Goal: Task Accomplishment & Management: Use online tool/utility

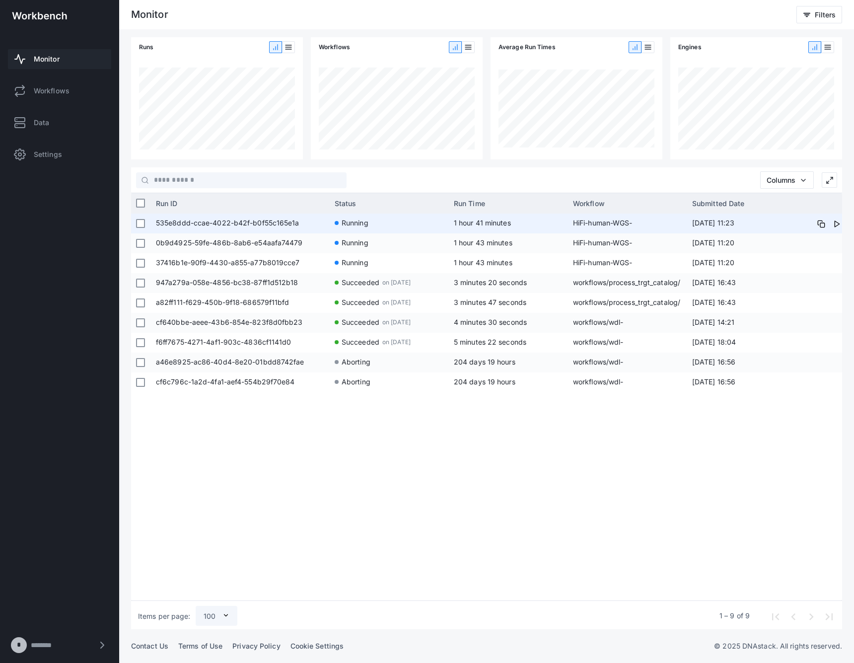
click at [239, 224] on span "535e8ddd-ccae-4022-b42f-b0f55c165e1a" at bounding box center [240, 223] width 169 height 20
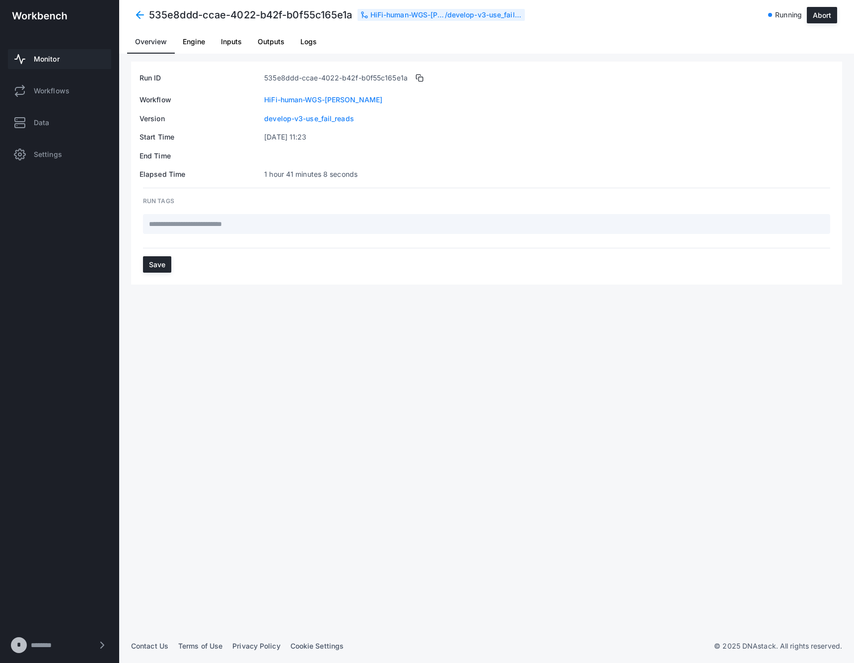
click at [243, 37] on link "Inputs" at bounding box center [231, 42] width 37 height 24
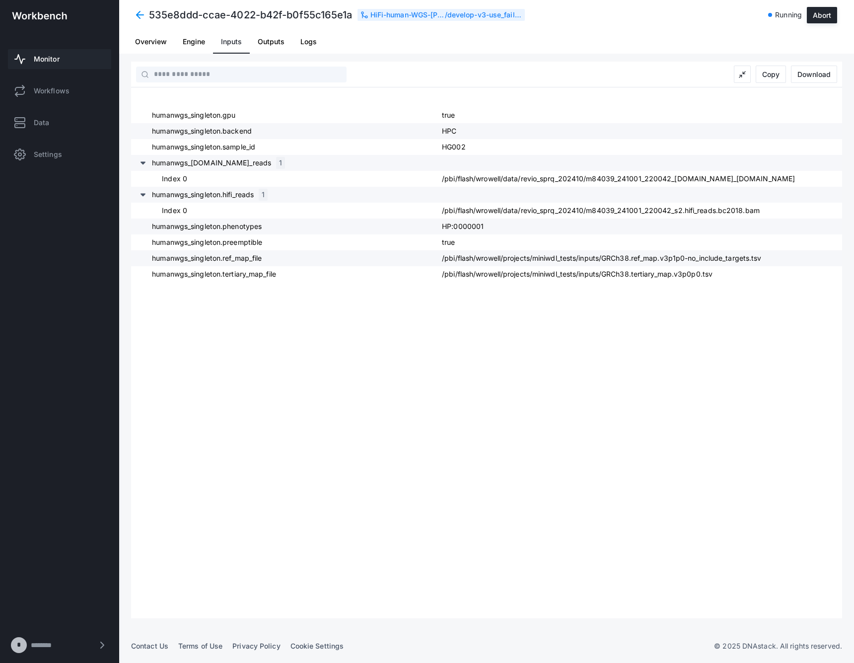
click at [189, 38] on span "Engine" at bounding box center [194, 41] width 22 height 7
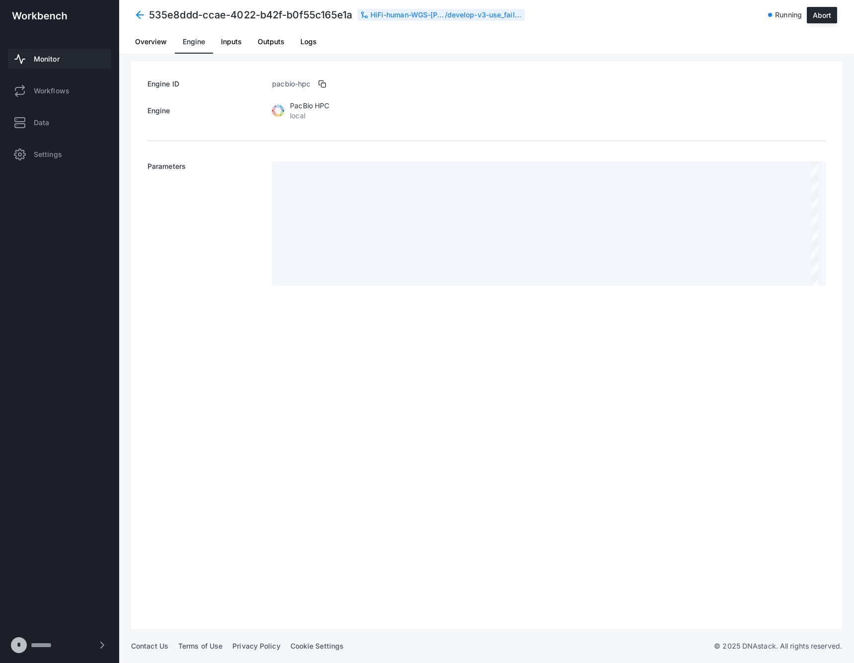
scroll to position [63, 0]
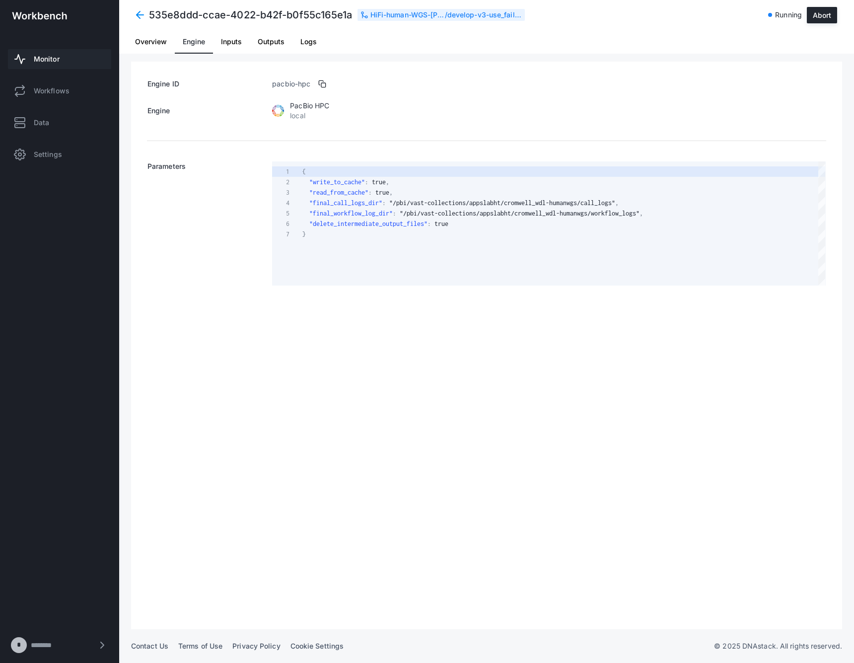
click at [291, 43] on link "Outputs" at bounding box center [271, 42] width 43 height 24
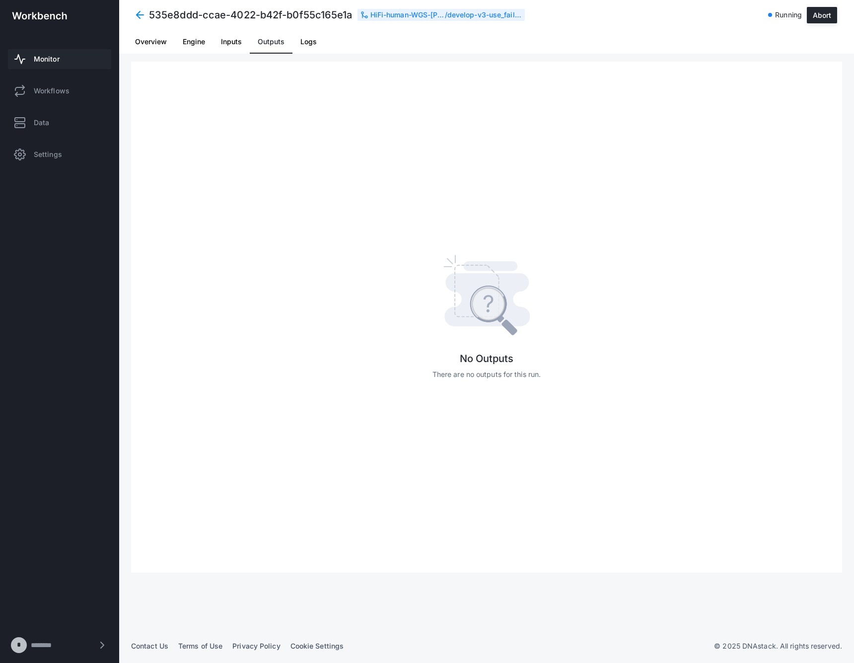
click at [301, 41] on span "Logs" at bounding box center [308, 41] width 16 height 7
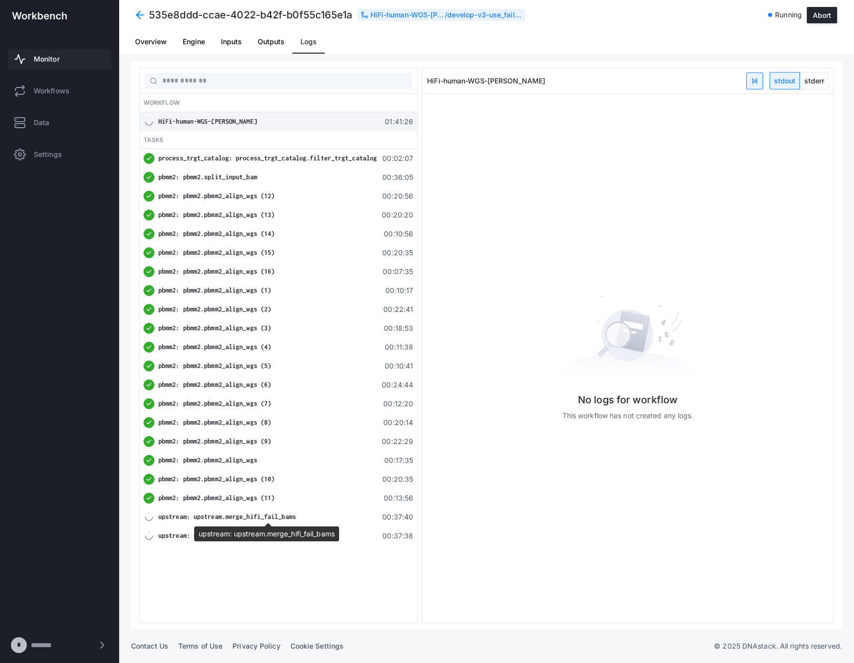
click at [264, 512] on div "upstream: upstream.merge_hifi_fail_bams" at bounding box center [267, 517] width 218 height 10
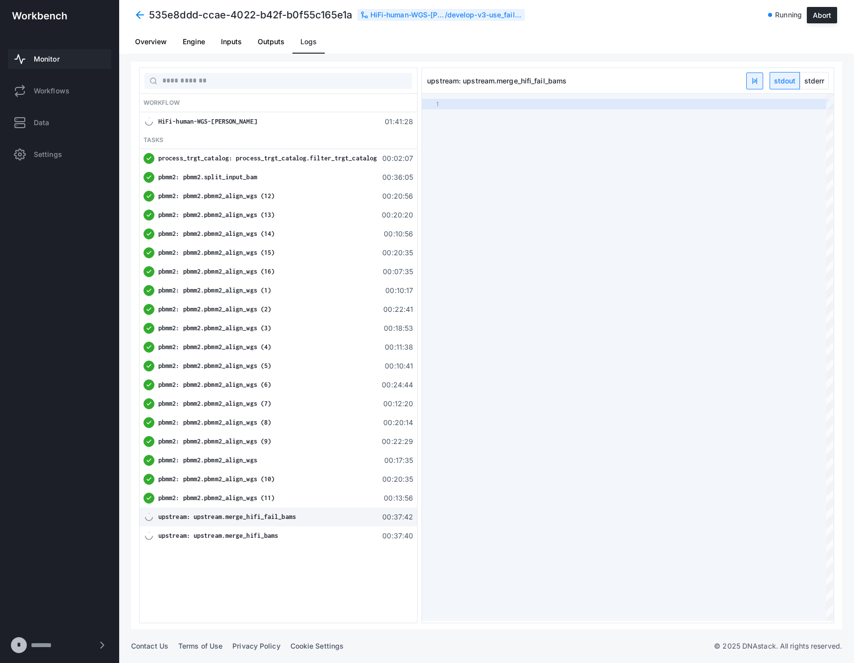
type textarea "**********"
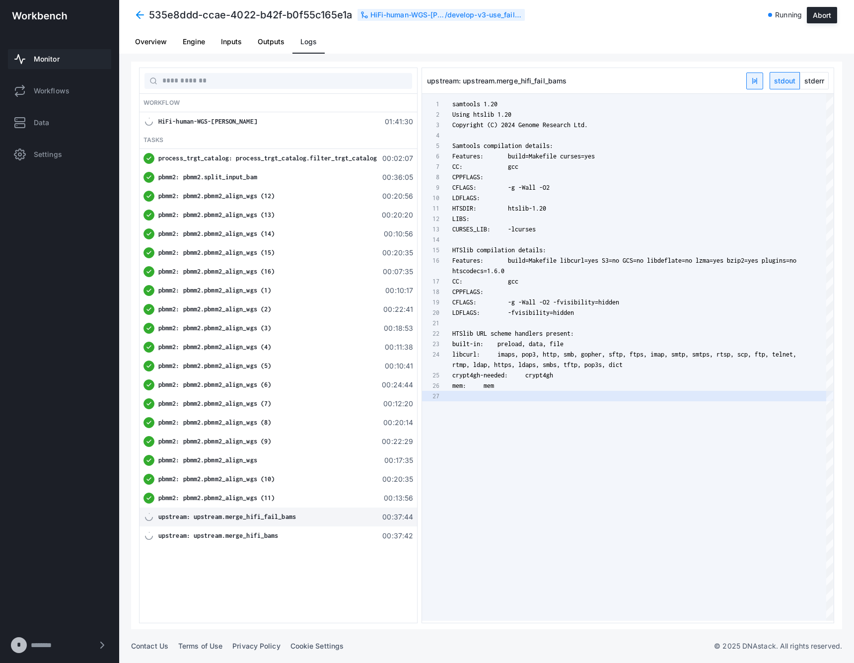
click at [824, 81] on span "stderr" at bounding box center [814, 80] width 28 height 16
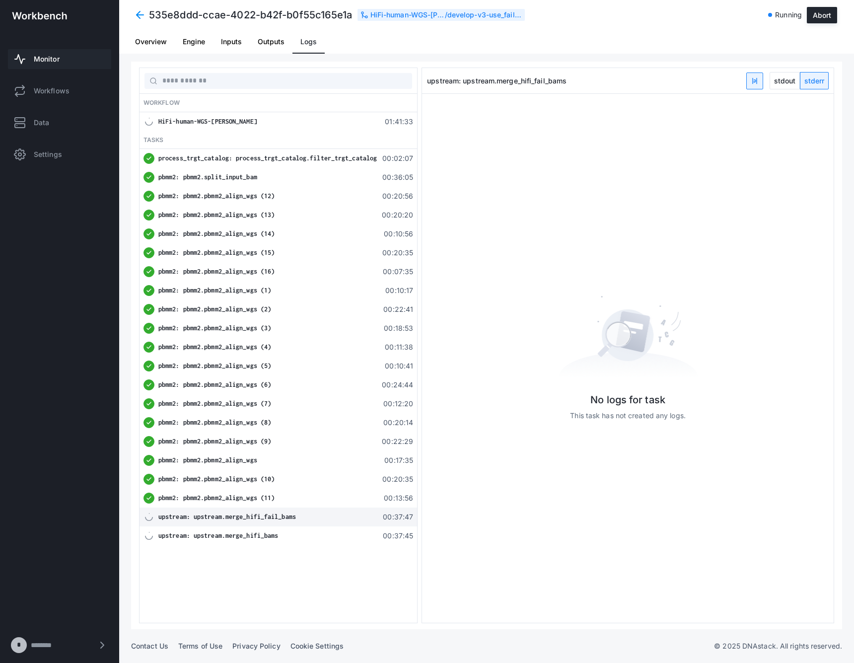
click at [788, 85] on span "stdout" at bounding box center [784, 80] width 29 height 16
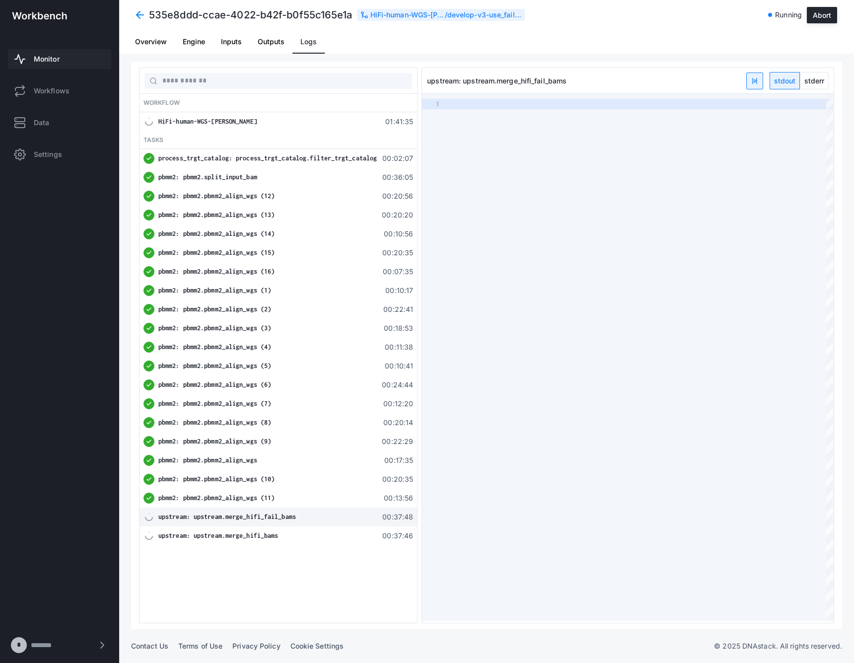
type textarea "**********"
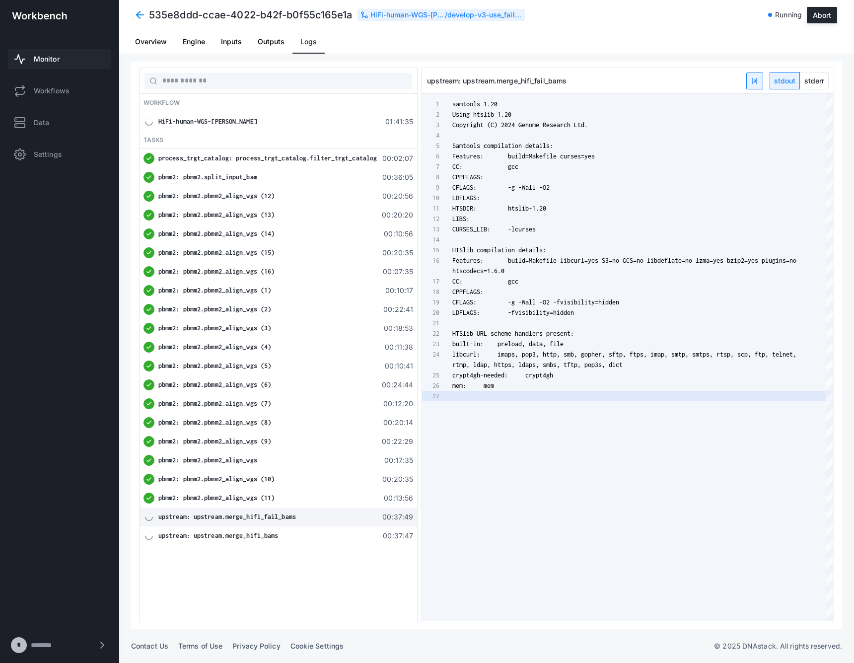
click at [319, 156] on span "process_trgt_catalog: process_trgt_catalog.filter_trgt_catalog" at bounding box center [267, 157] width 218 height 7
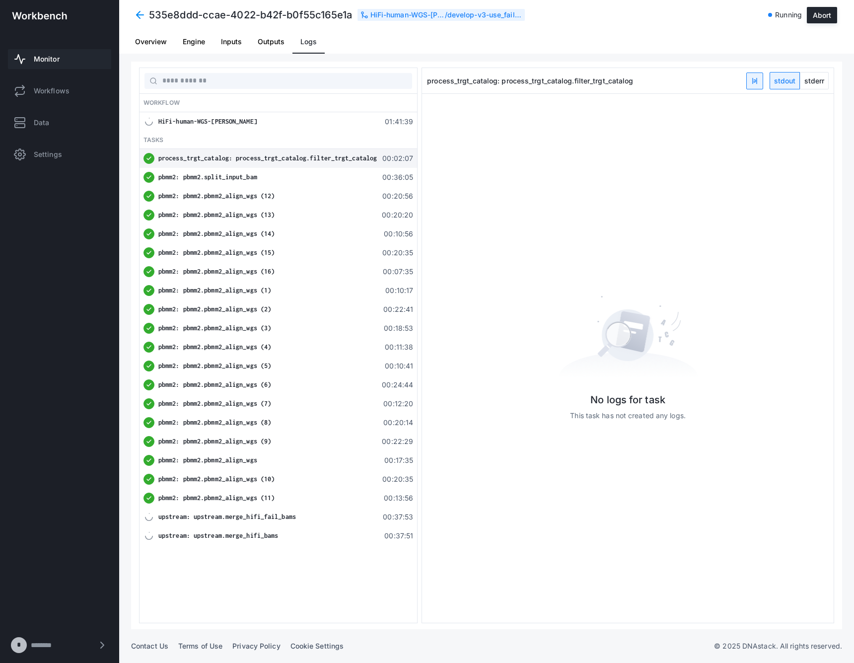
click at [278, 531] on div "upstream: upstream.merge_hifi_bams" at bounding box center [267, 536] width 218 height 10
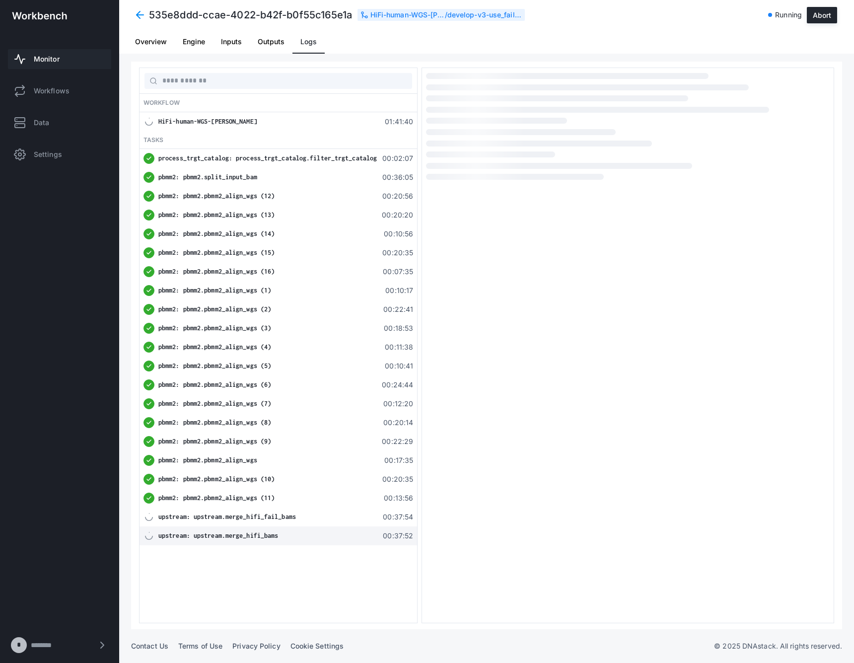
click at [282, 526] on div "upstream: upstream.merge_hifi_bams 00:37:52" at bounding box center [277, 535] width 277 height 19
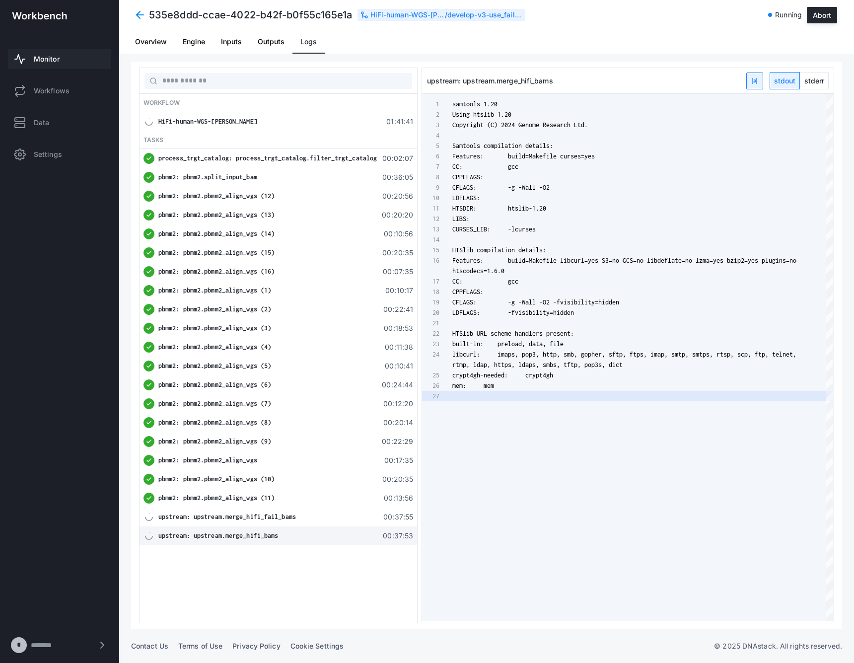
click at [141, 13] on span at bounding box center [140, 15] width 18 height 18
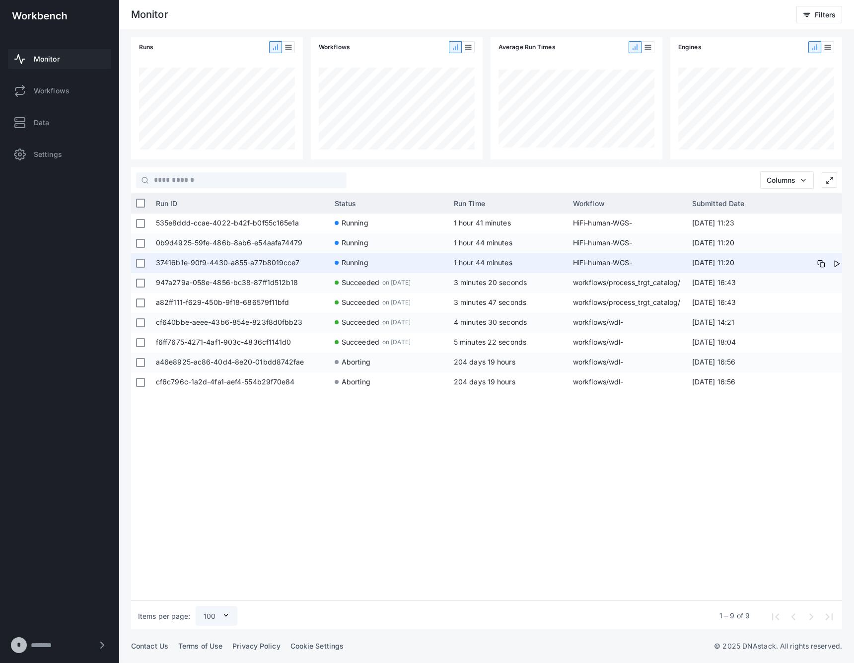
click at [222, 256] on span "37416b1e-90f9-4430-a855-a77b8019cce7" at bounding box center [240, 263] width 169 height 20
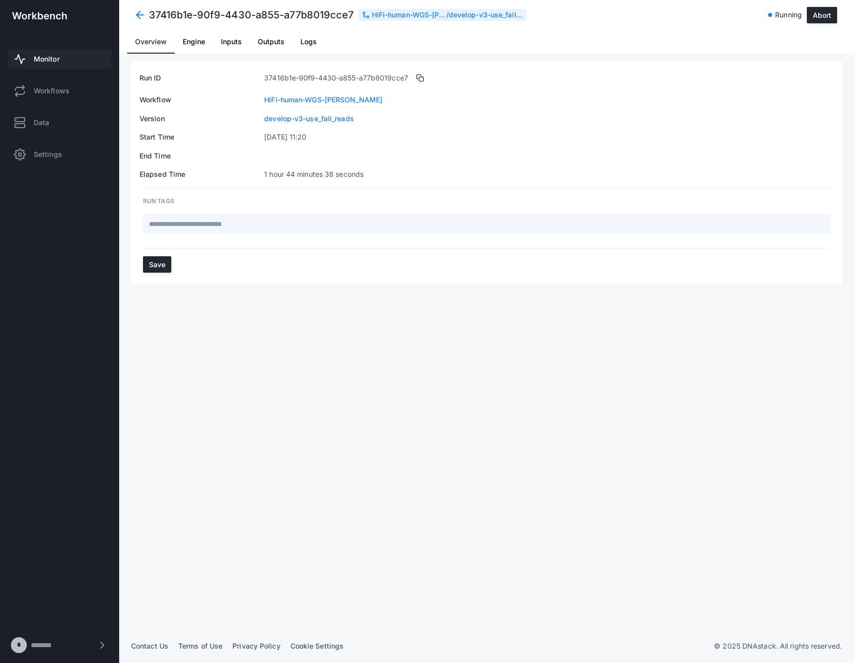
click at [310, 35] on span "Logs" at bounding box center [308, 42] width 16 height 24
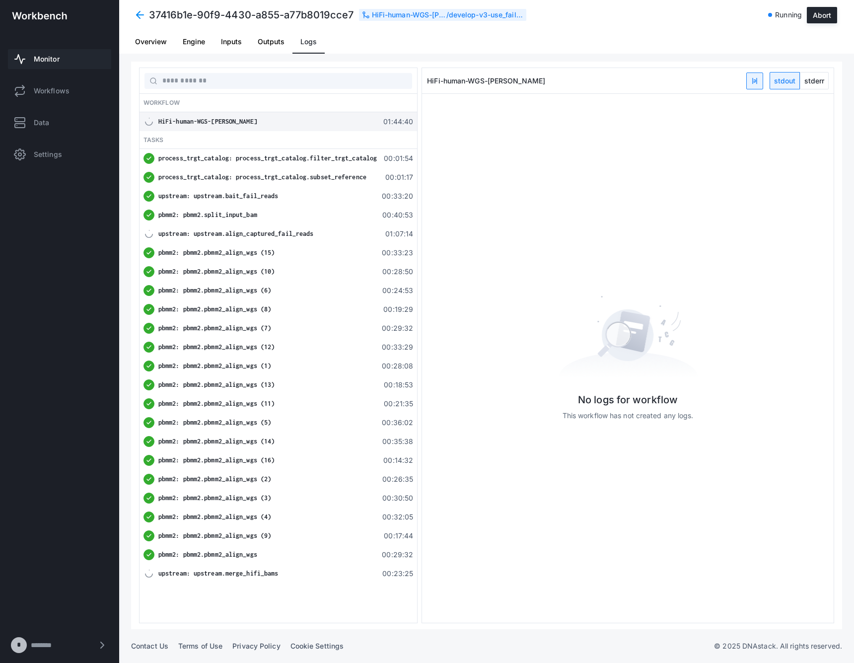
click at [290, 229] on div "upstream: upstream.align_captured_fail_reads" at bounding box center [267, 234] width 218 height 10
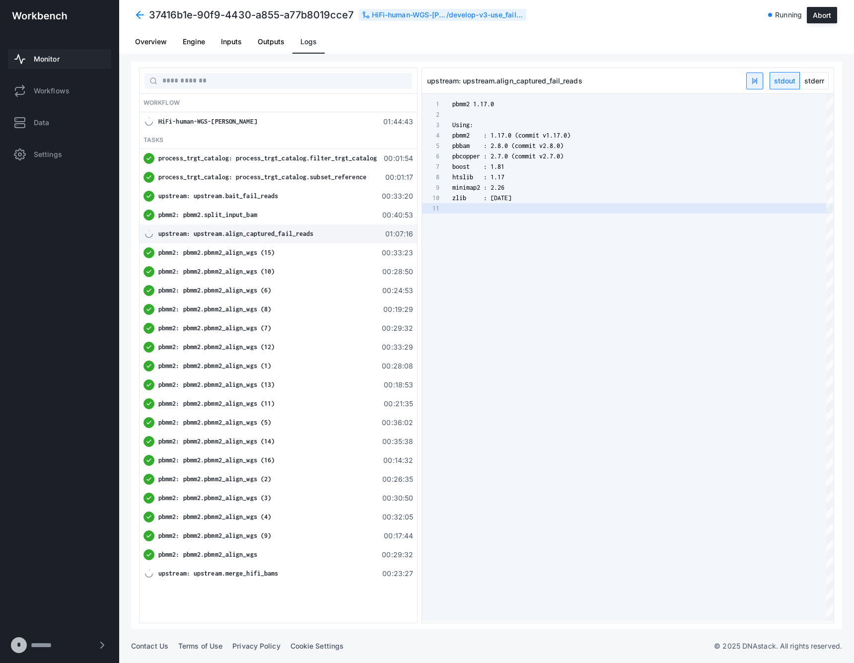
click at [814, 76] on span "stderr" at bounding box center [814, 80] width 28 height 16
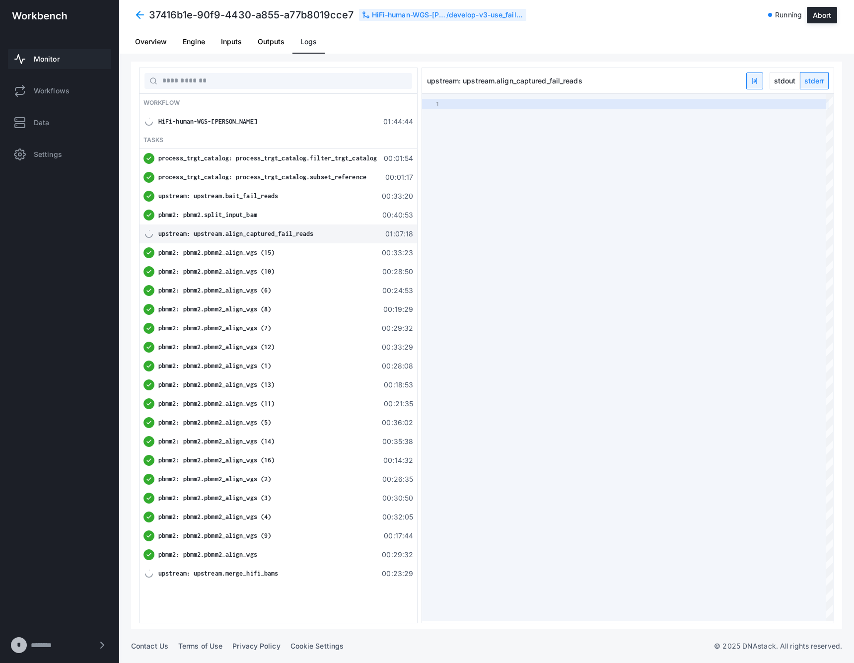
type textarea "**********"
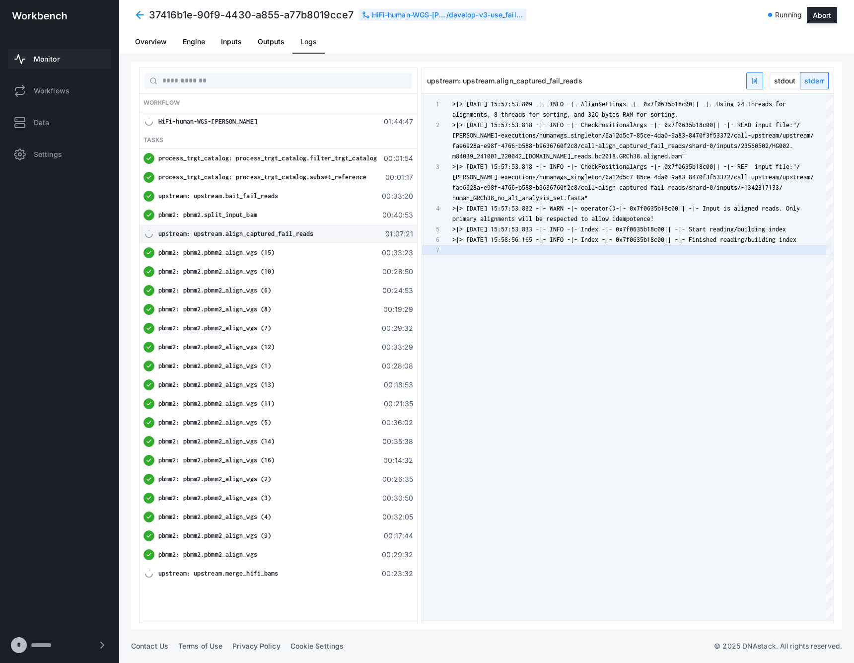
click at [253, 573] on span "upstream: upstream.merge_hifi_bams" at bounding box center [218, 572] width 120 height 7
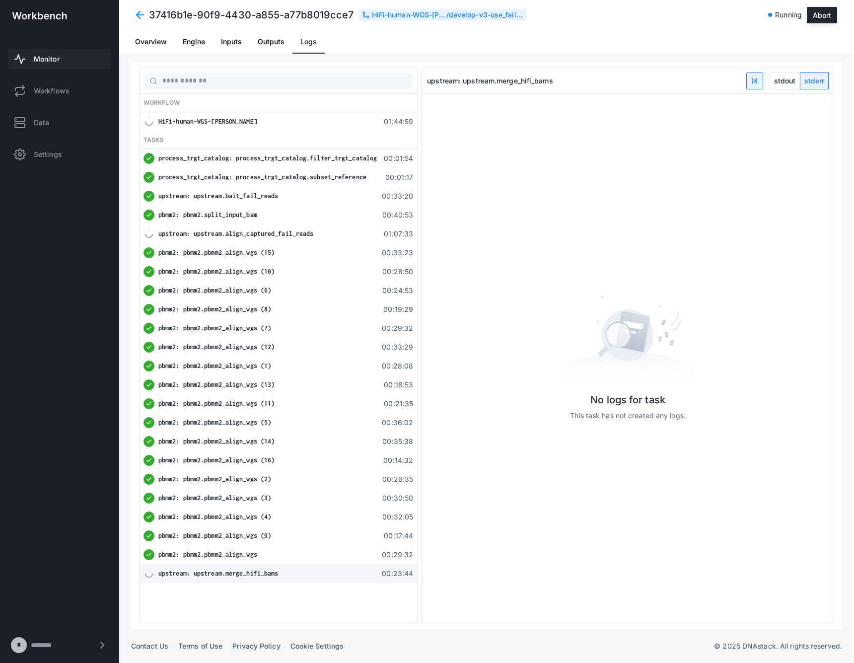
click at [290, 195] on div "upstream: upstream.bait_fail_reads" at bounding box center [267, 196] width 218 height 10
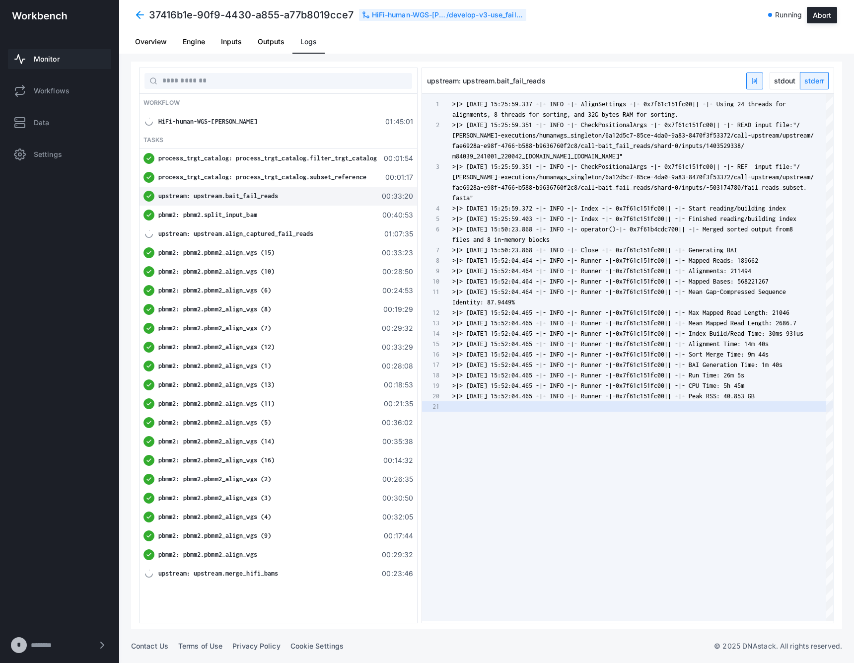
scroll to position [63, 0]
click at [342, 159] on span "process_trgt_catalog: process_trgt_catalog.filter_trgt_catalog" at bounding box center [267, 157] width 218 height 7
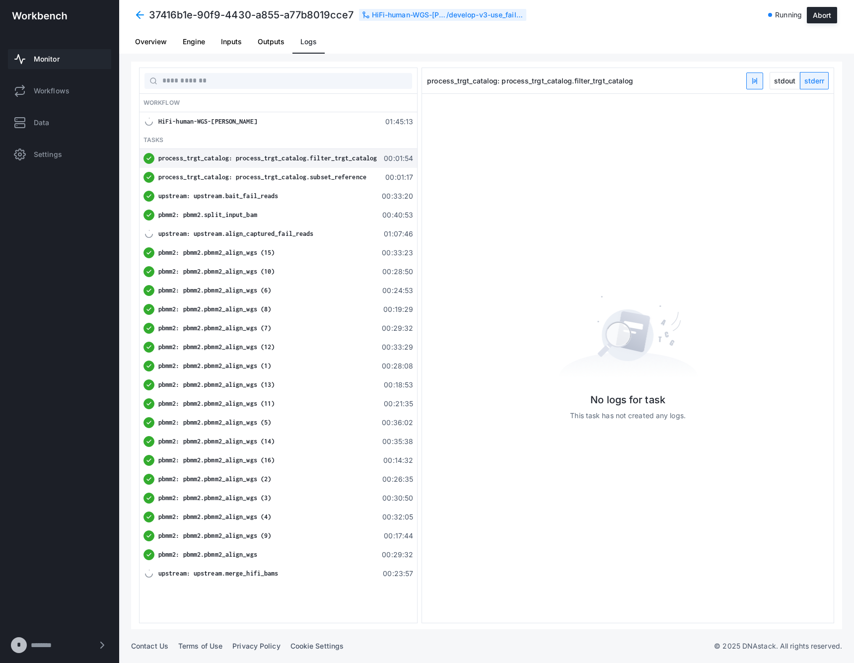
click at [790, 78] on span "stdout" at bounding box center [784, 80] width 29 height 16
click at [347, 171] on div "process_trgt_catalog: process_trgt_catalog.subset_reference 00:01:17" at bounding box center [277, 177] width 277 height 19
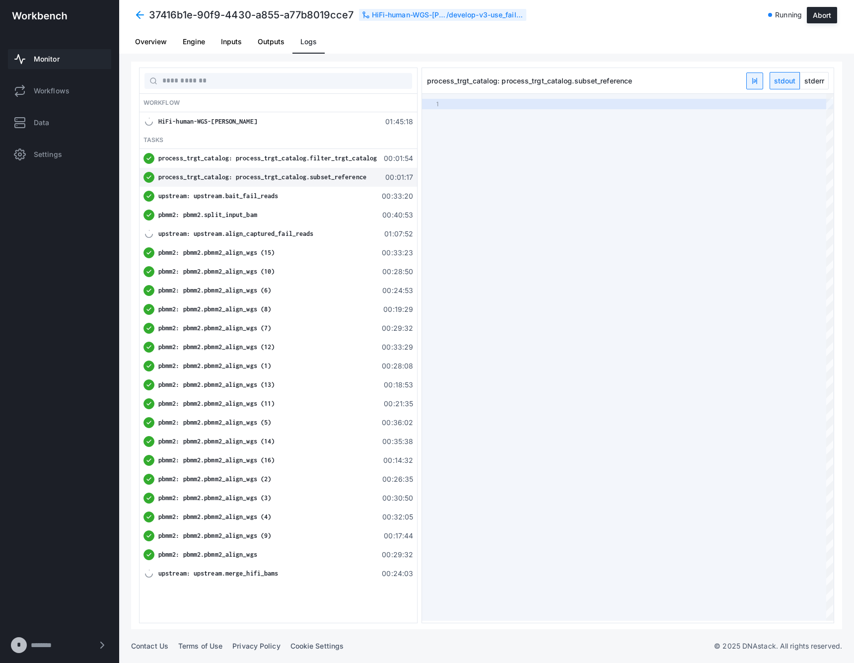
type textarea "**********"
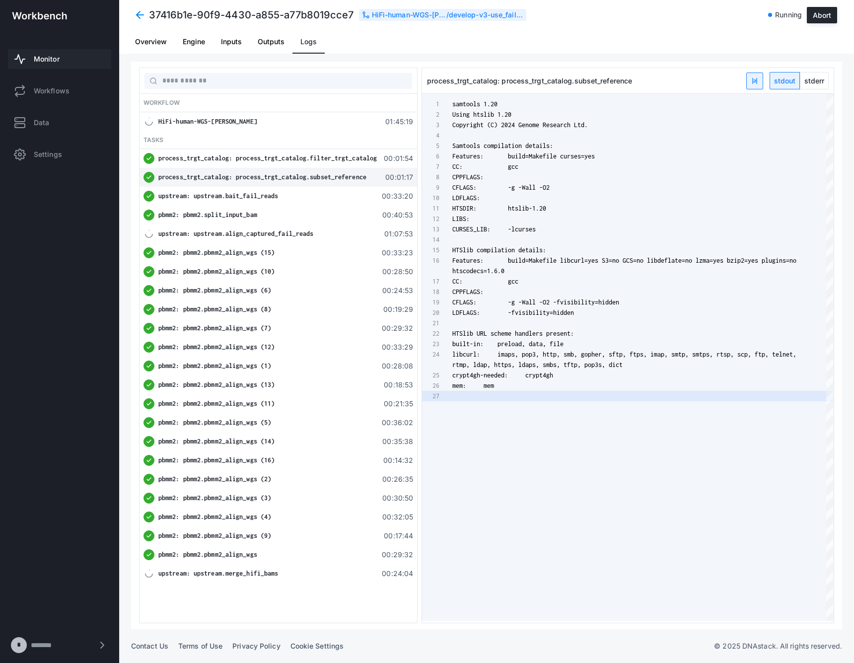
click at [815, 77] on span "stderr" at bounding box center [814, 80] width 28 height 16
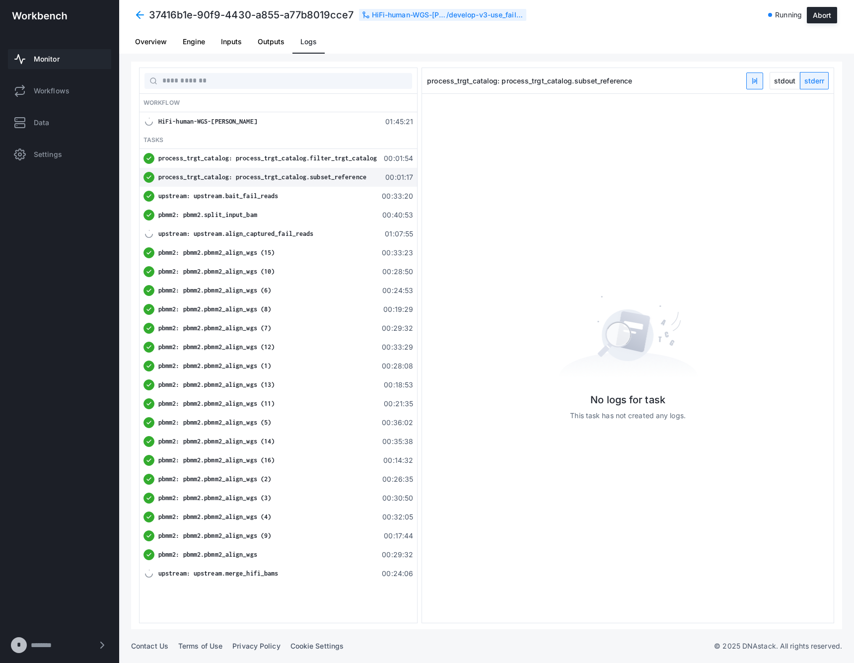
click at [775, 78] on span "stdout" at bounding box center [784, 80] width 29 height 16
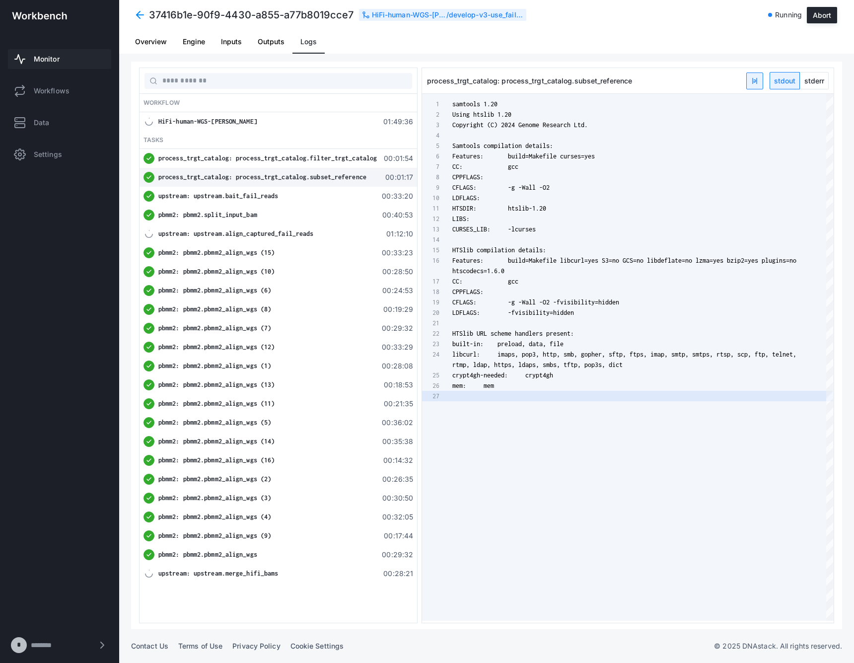
click at [620, 507] on div "samtools 1.20 Using htslib 1.20 Copyright (C) 2024 Genome Research Ltd. Samtool…" at bounding box center [642, 357] width 381 height 527
click at [33, 54] on link "Monitor" at bounding box center [59, 59] width 103 height 20
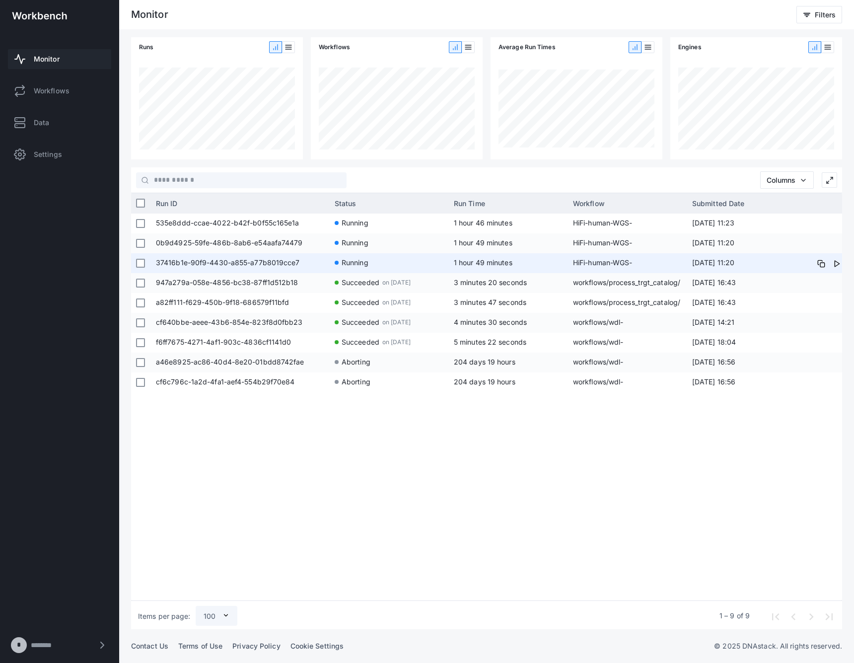
click at [260, 260] on span "37416b1e-90f9-4430-a855-a77b8019cce7" at bounding box center [240, 263] width 169 height 20
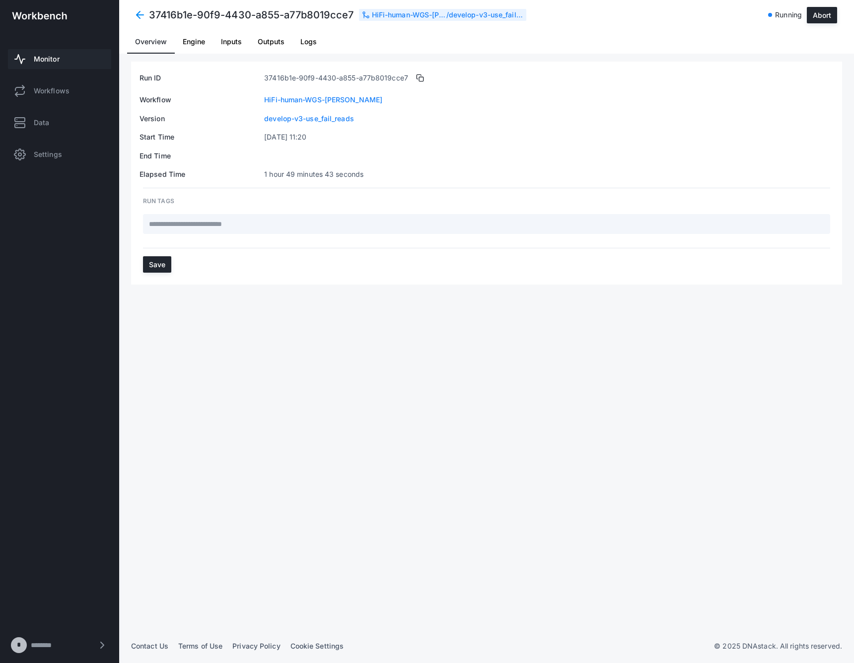
click at [304, 33] on span "Logs" at bounding box center [308, 42] width 16 height 24
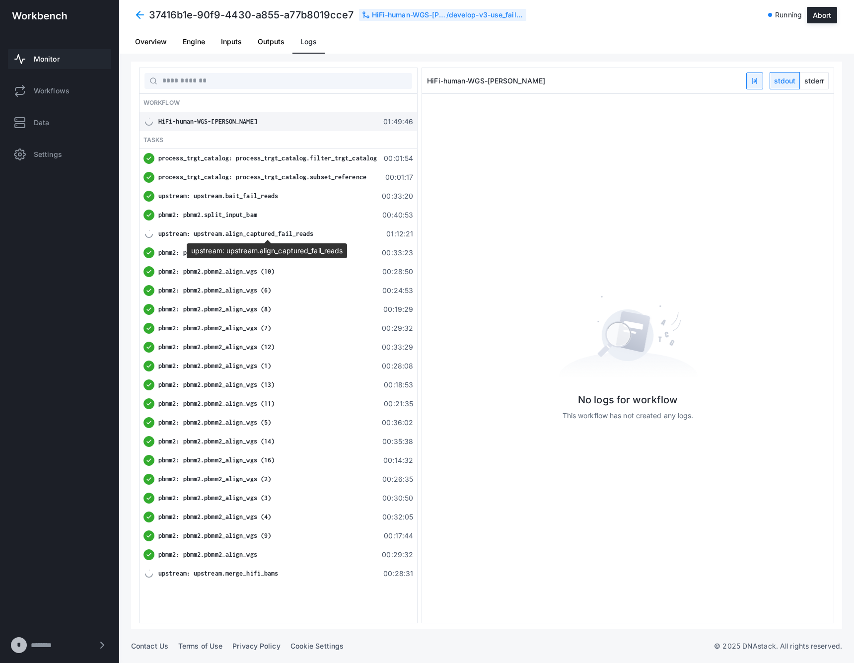
click at [279, 231] on span "upstream: upstream.align_captured_fail_reads" at bounding box center [235, 233] width 155 height 7
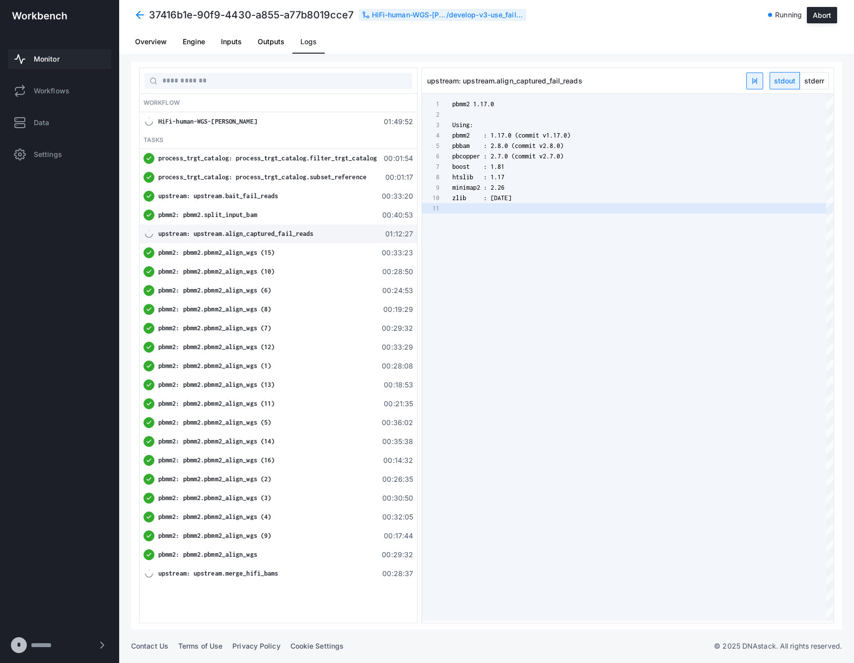
click at [818, 78] on span "stderr" at bounding box center [814, 80] width 28 height 16
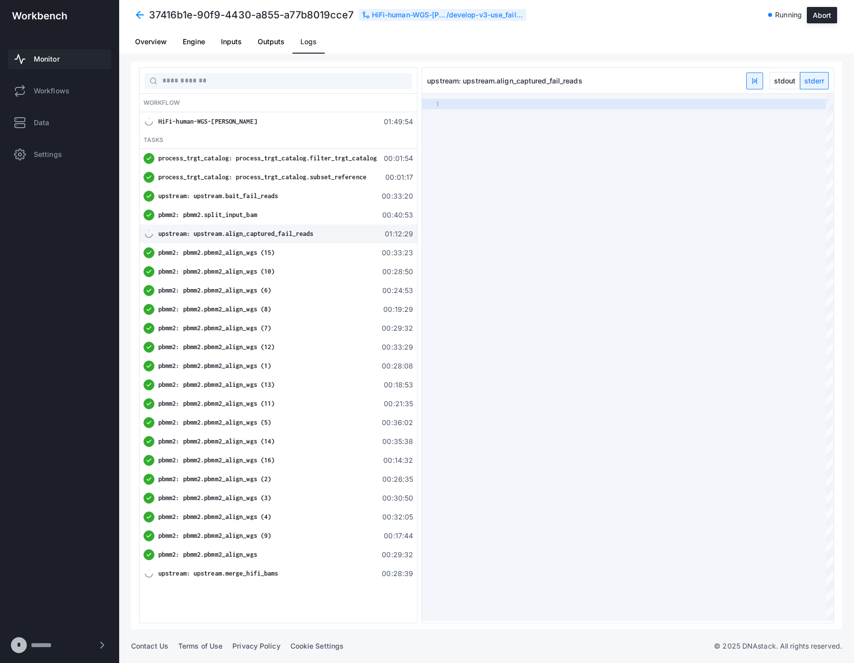
type textarea "**********"
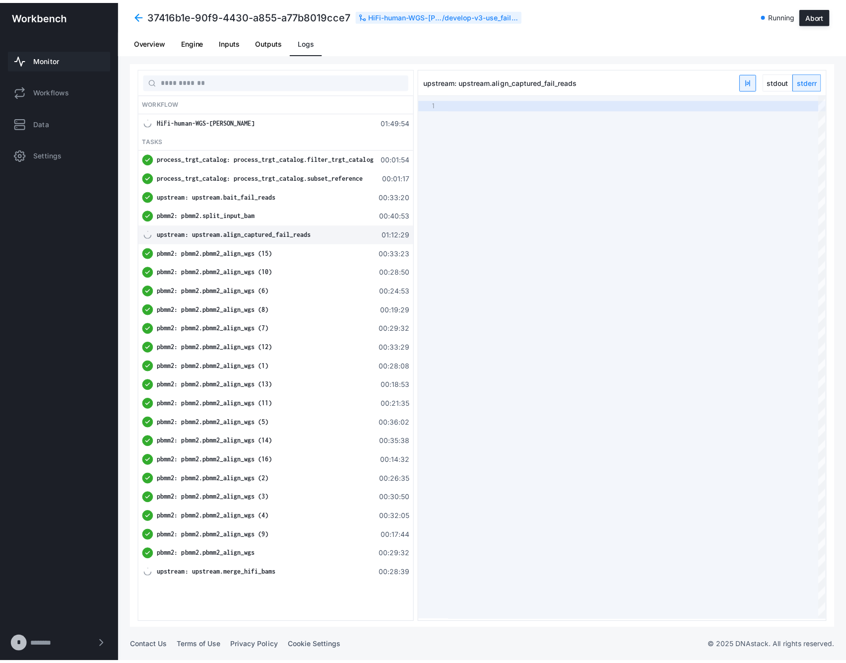
scroll to position [31, 0]
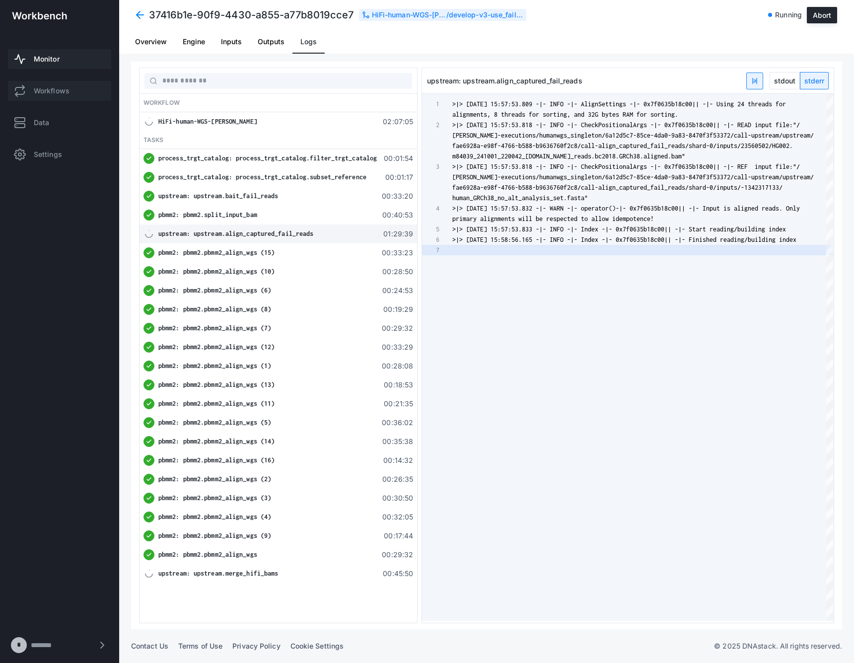
click at [37, 87] on span "Workflows" at bounding box center [52, 91] width 36 height 10
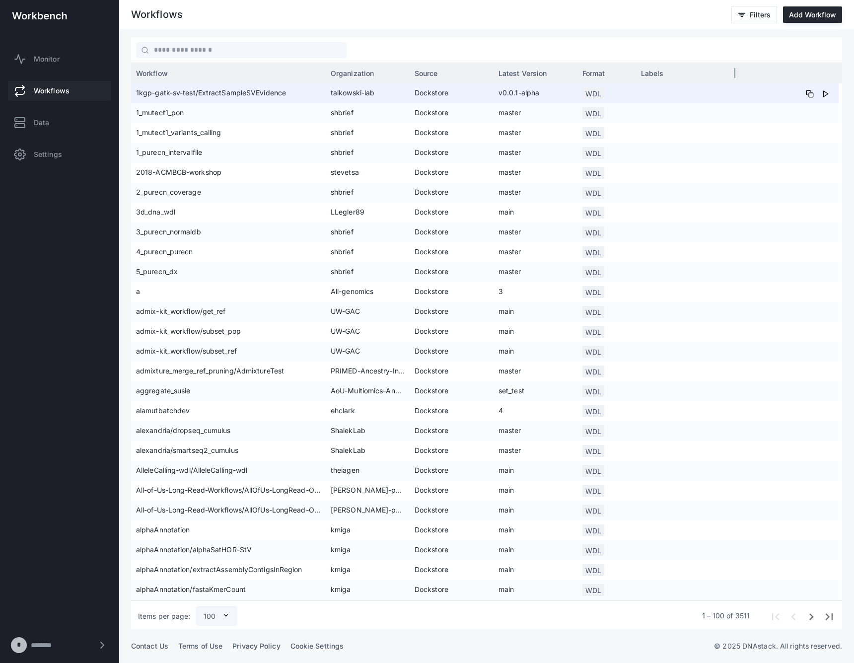
click at [452, 78] on div "Source" at bounding box center [451, 73] width 74 height 15
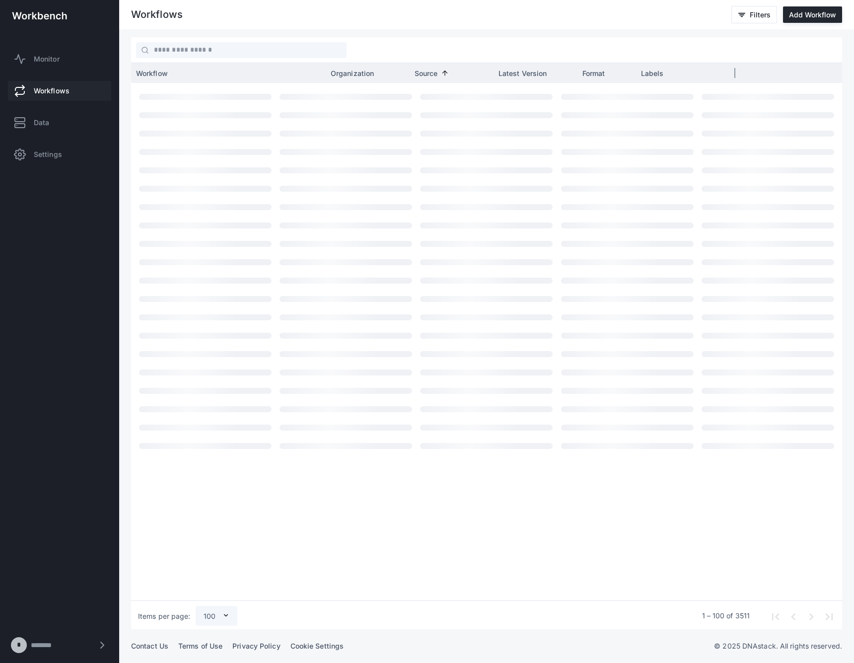
click at [430, 72] on span "Source" at bounding box center [425, 73] width 23 height 8
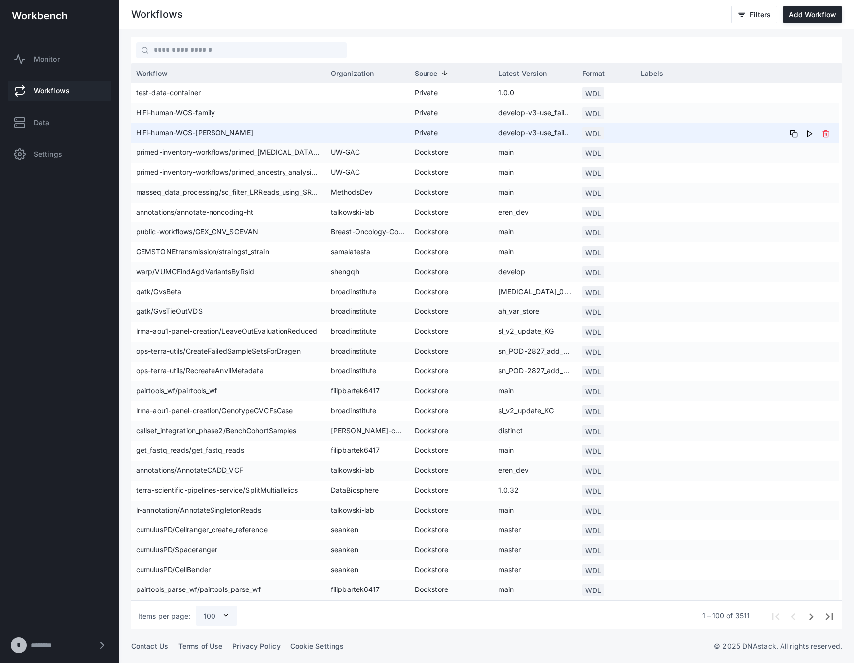
click at [199, 131] on span "HiFi-human-WGS-[PERSON_NAME]" at bounding box center [228, 133] width 185 height 20
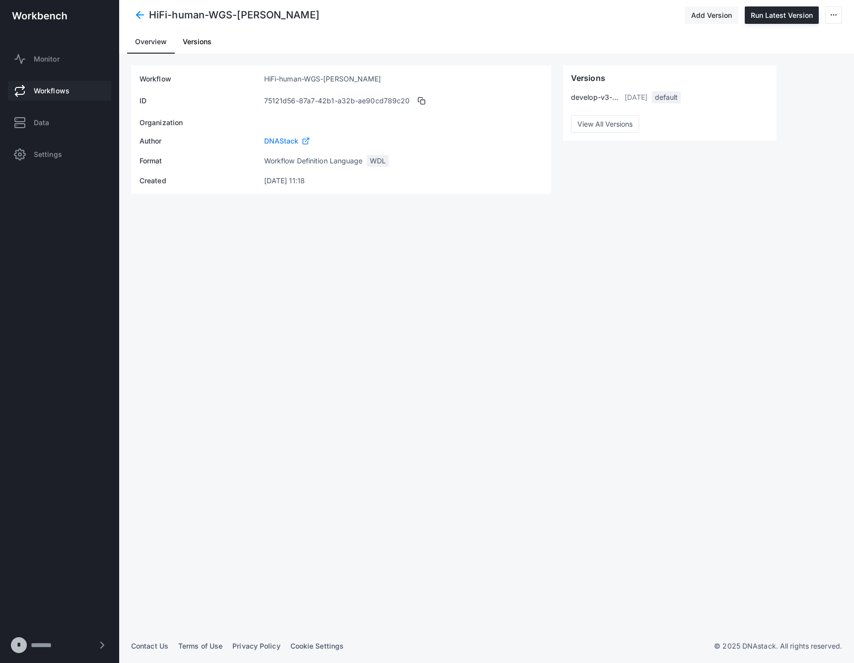
click at [722, 22] on button "Add Version" at bounding box center [712, 14] width 54 height 17
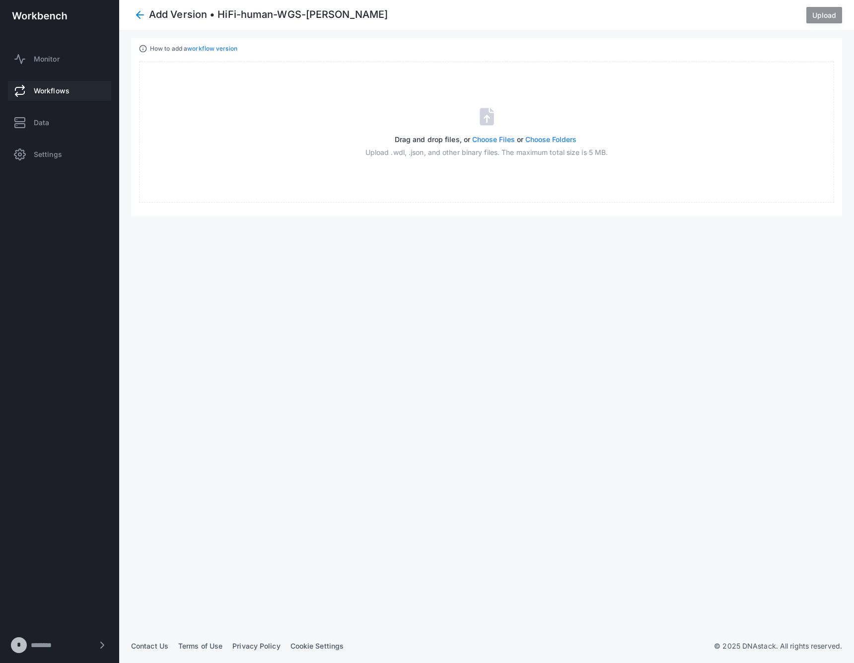
click at [710, 14] on div "Add Version • HiFi-human-WGS-[PERSON_NAME] Upload" at bounding box center [486, 15] width 711 height 18
click at [819, 25] on div "Add Version • HiFi-human-WGS-[PERSON_NAME] Upload" at bounding box center [486, 15] width 735 height 30
click at [822, 18] on span "Upload" at bounding box center [824, 15] width 24 height 8
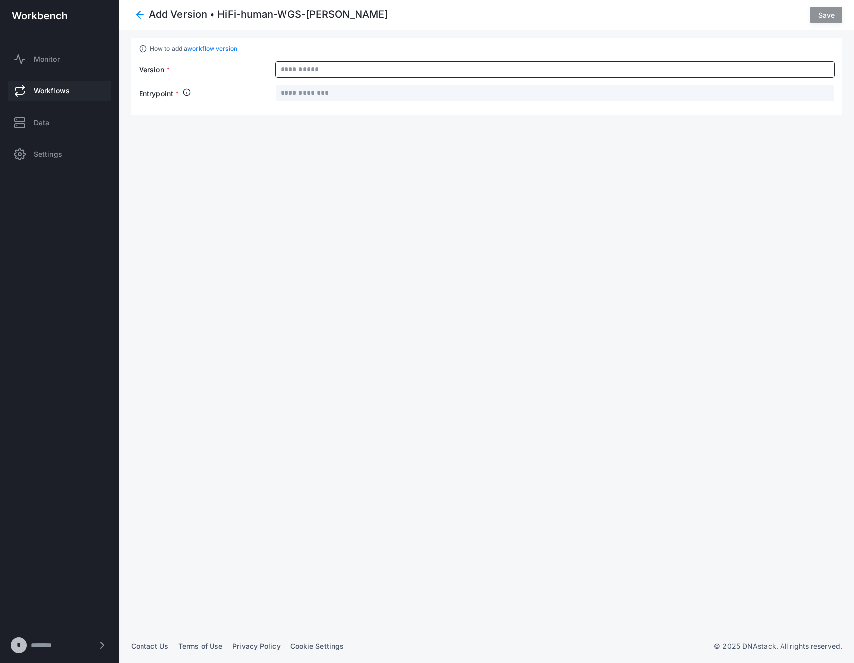
click at [349, 74] on input "text" at bounding box center [554, 70] width 558 height 16
type input "**********"
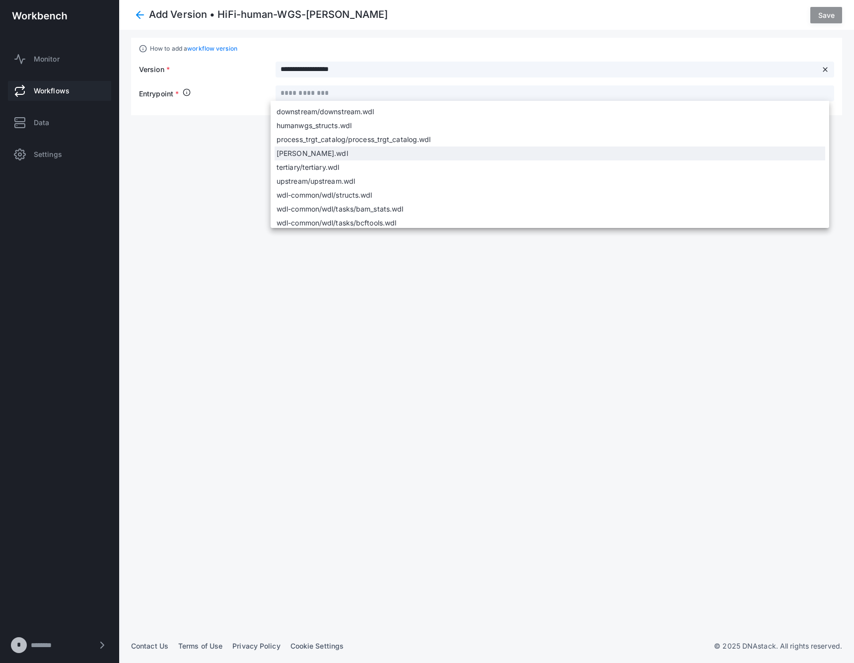
click at [328, 155] on span "[PERSON_NAME].wdl" at bounding box center [549, 153] width 547 height 10
type input "**********"
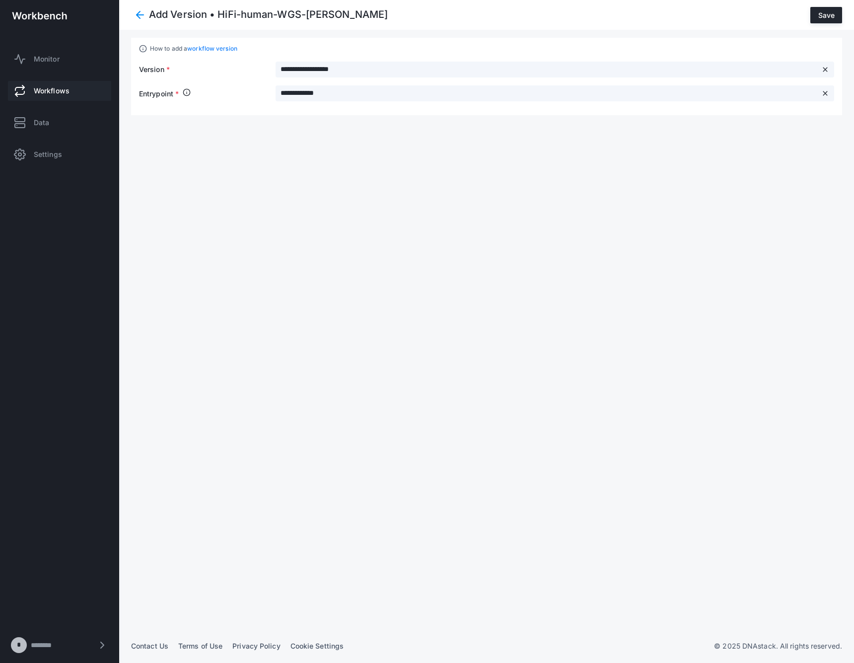
click at [846, 11] on div "Add Version • HiFi-human-WGS-[PERSON_NAME] Save" at bounding box center [486, 15] width 735 height 30
click at [833, 14] on span "Save" at bounding box center [826, 15] width 16 height 8
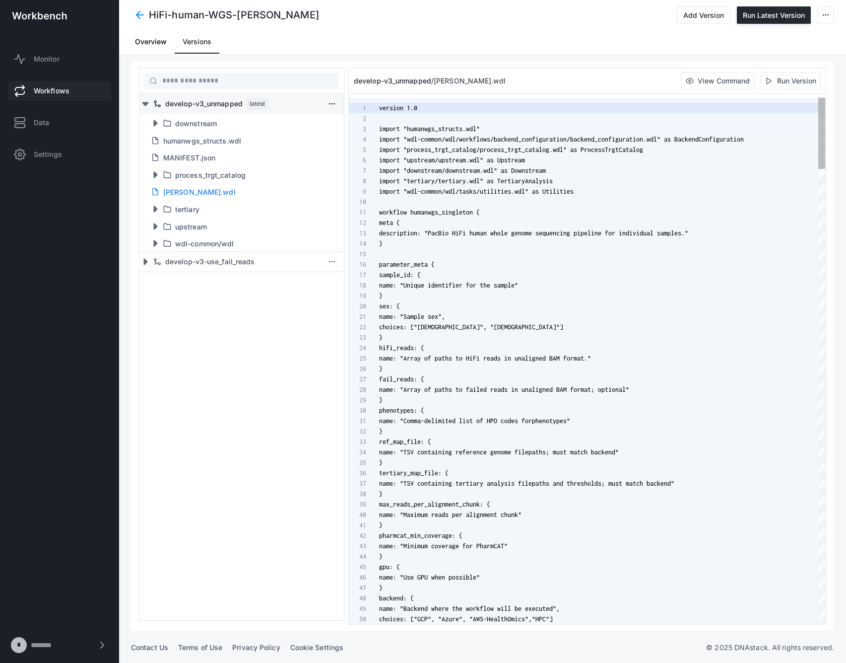
scroll to position [104, 0]
click at [44, 94] on span "Workflows" at bounding box center [52, 91] width 36 height 10
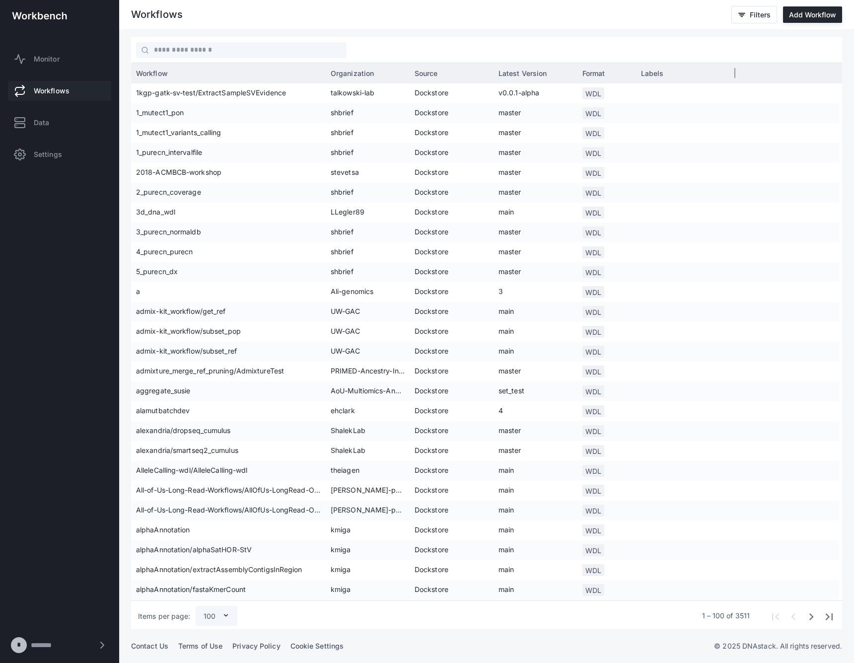
click at [421, 73] on span "Source" at bounding box center [425, 73] width 23 height 8
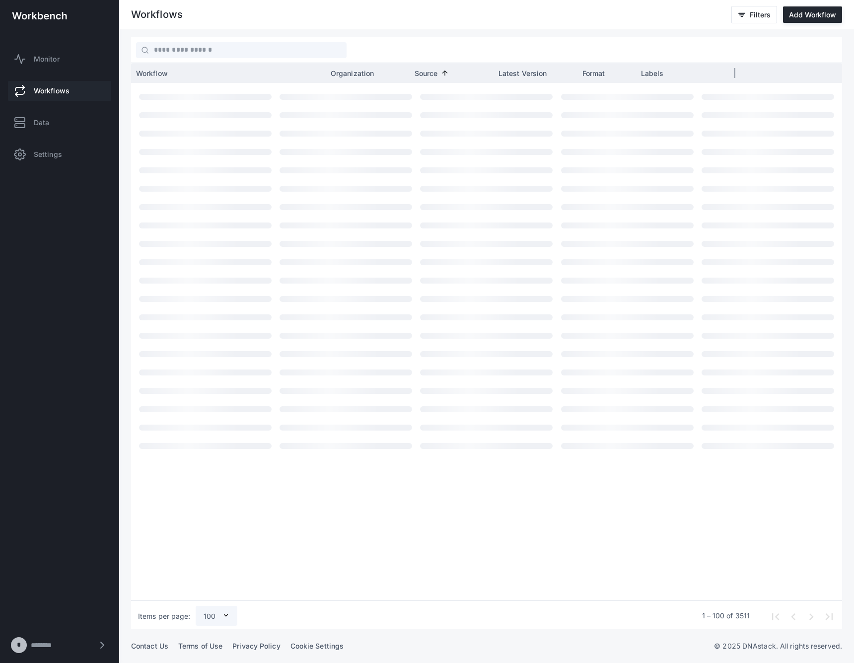
click at [423, 71] on span "Source" at bounding box center [425, 73] width 23 height 8
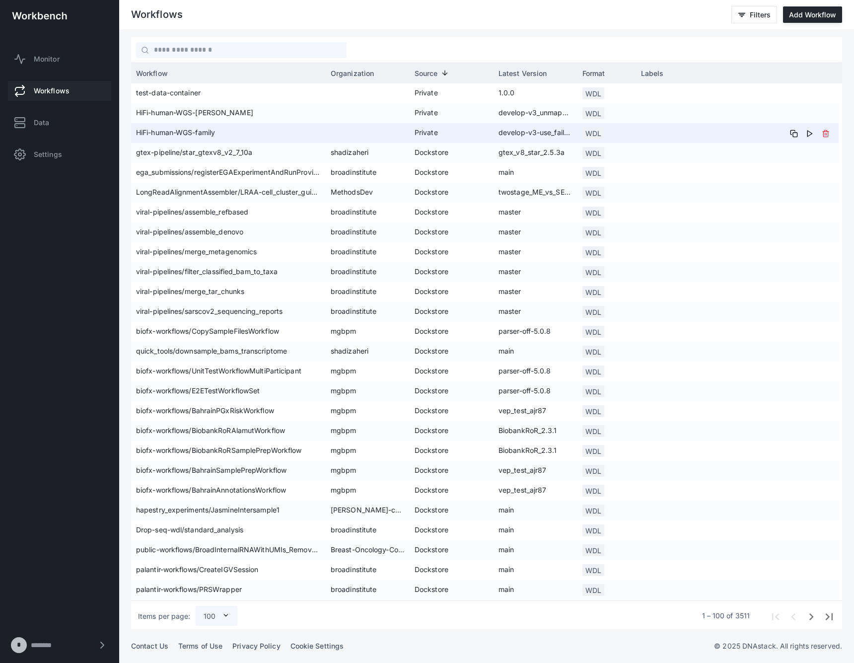
click at [188, 132] on span "HiFi-human-WGS-family" at bounding box center [228, 133] width 185 height 20
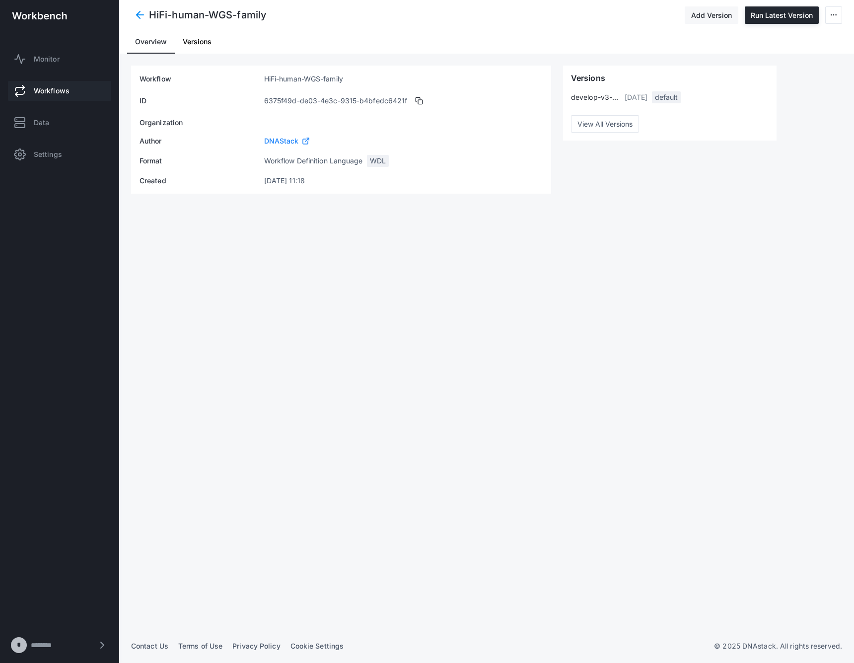
click at [724, 17] on button "Add Version" at bounding box center [712, 14] width 54 height 17
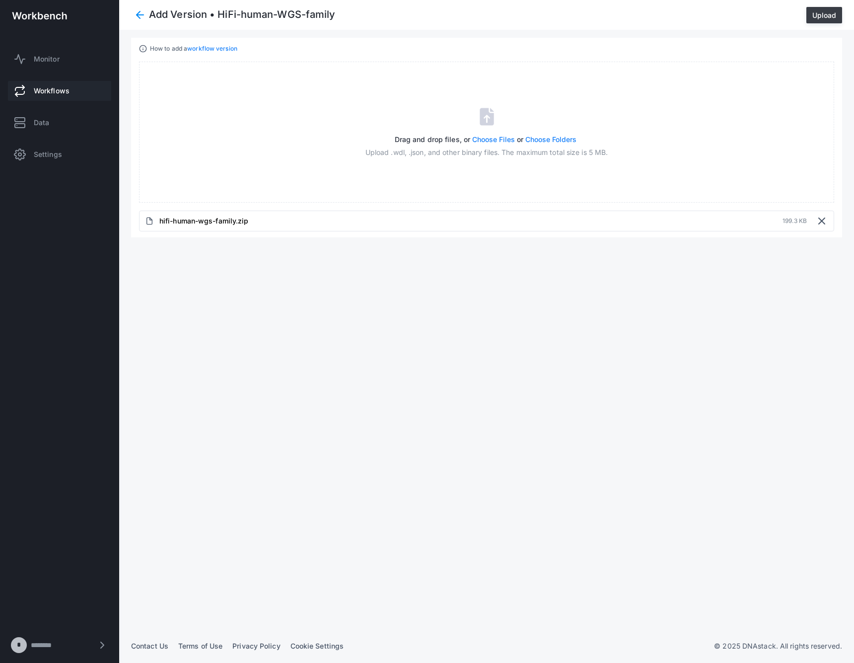
click at [813, 12] on span "Upload" at bounding box center [824, 15] width 24 height 8
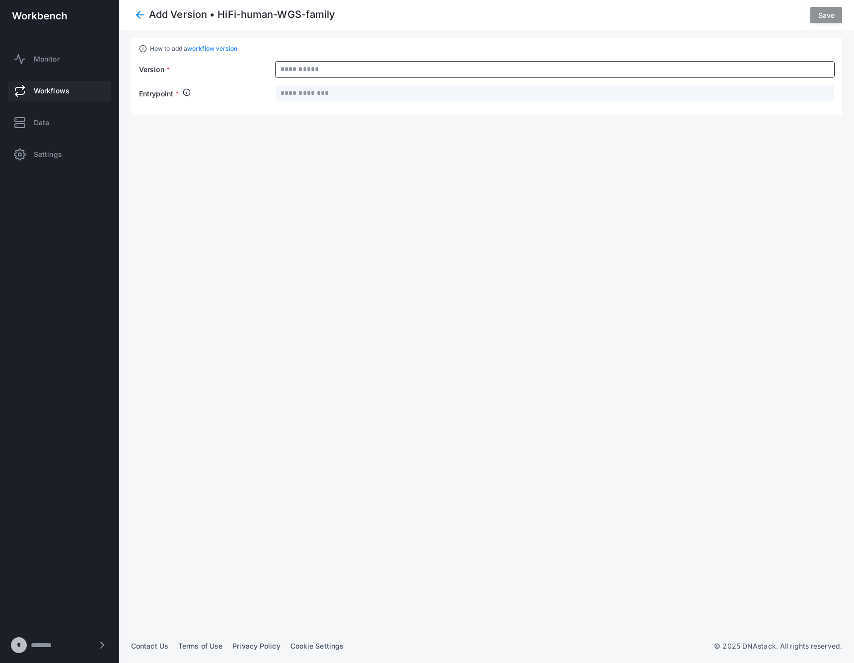
click at [386, 68] on input "text" at bounding box center [554, 70] width 558 height 16
type input "**********"
click at [391, 95] on input "text" at bounding box center [554, 93] width 558 height 16
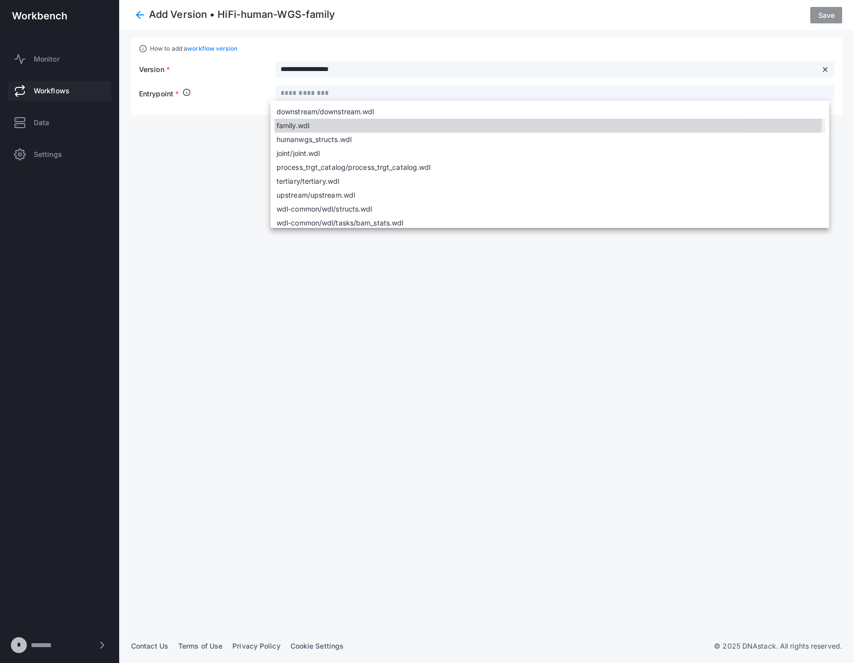
click at [342, 122] on span "family.wdl" at bounding box center [549, 126] width 547 height 10
type input "**********"
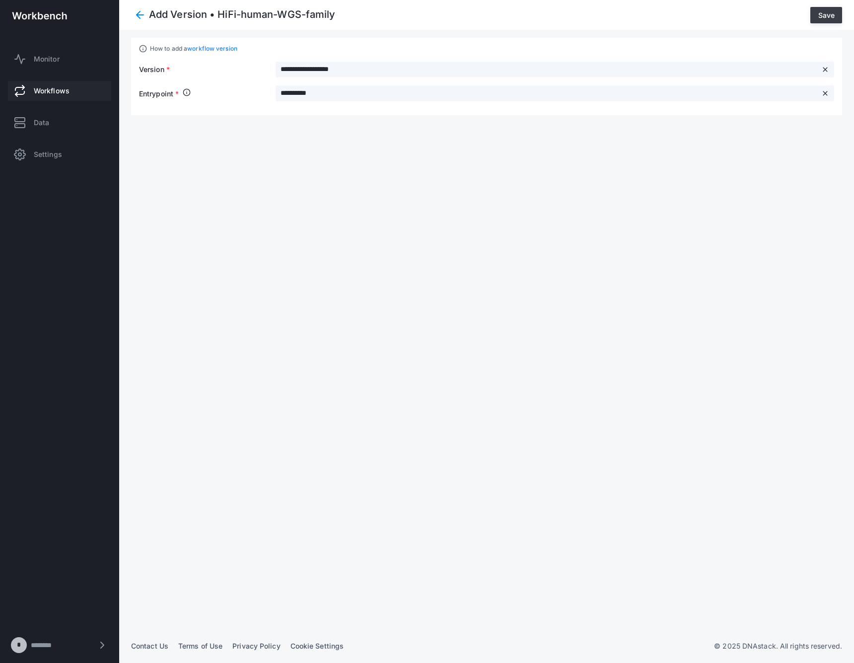
click at [814, 20] on button "Save" at bounding box center [826, 15] width 32 height 16
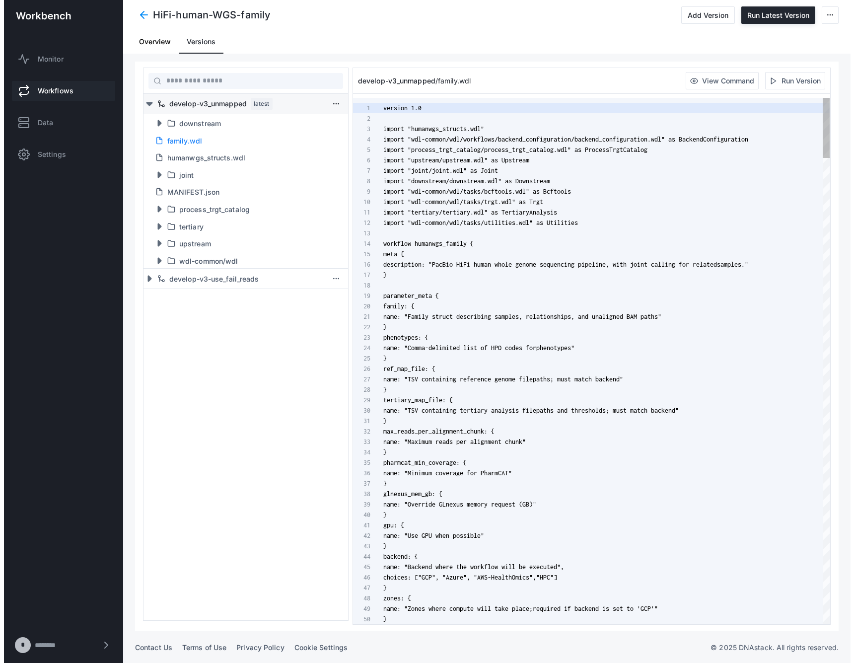
scroll to position [104, 0]
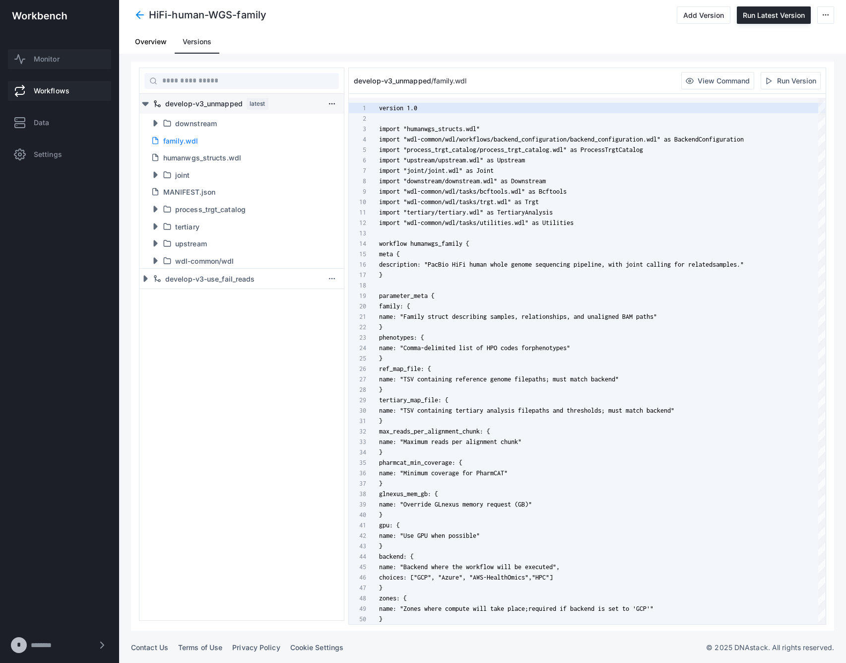
click at [56, 62] on span "Monitor" at bounding box center [47, 59] width 26 height 10
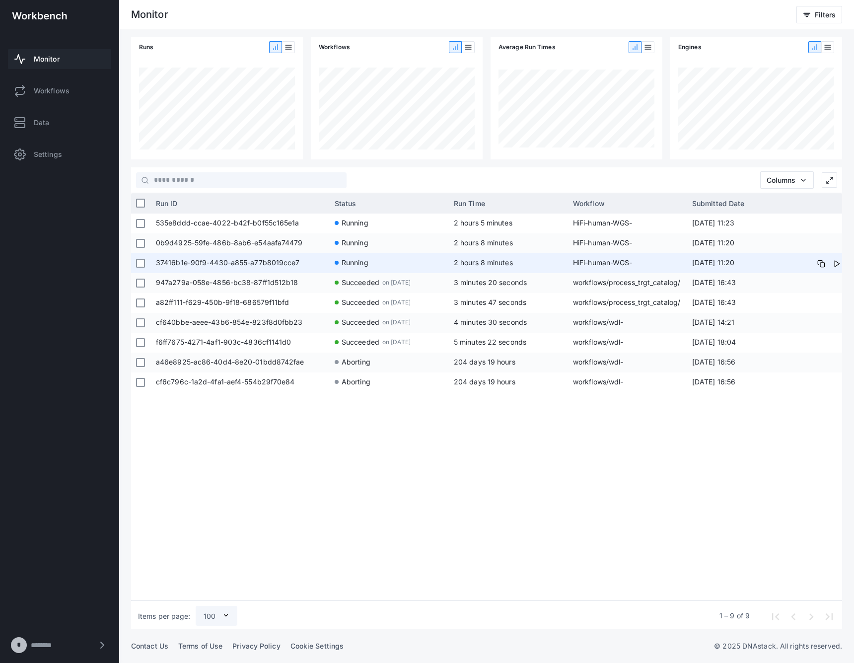
click at [258, 265] on span "37416b1e-90f9-4430-a855-a77b8019cce7" at bounding box center [240, 263] width 169 height 20
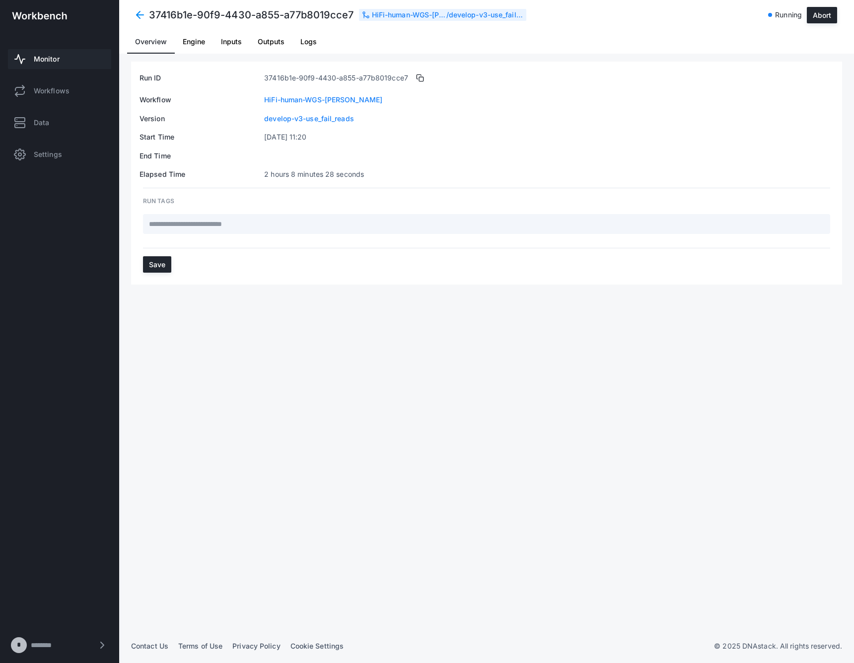
click at [135, 12] on span at bounding box center [140, 15] width 18 height 18
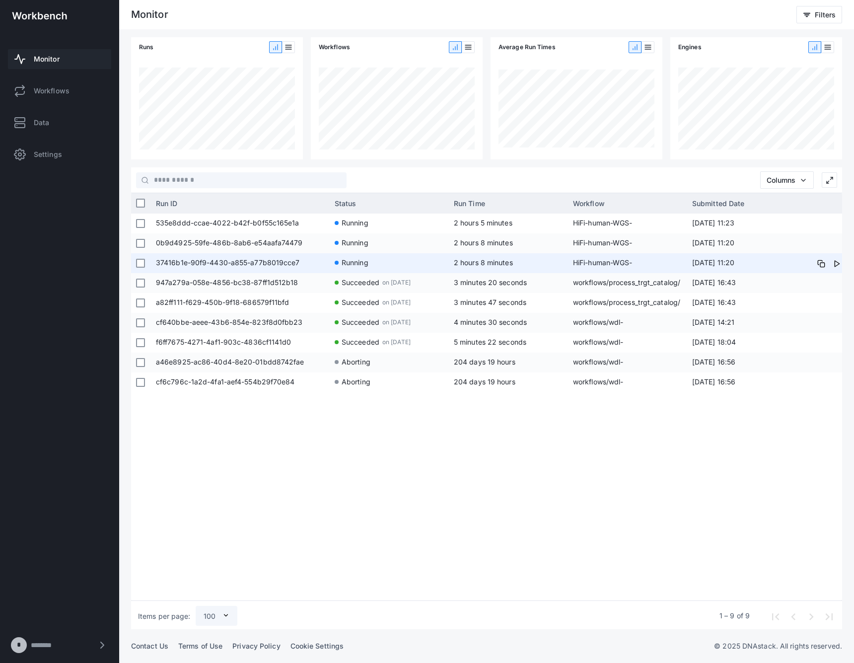
click at [215, 263] on span "37416b1e-90f9-4430-a855-a77b8019cce7" at bounding box center [240, 263] width 169 height 20
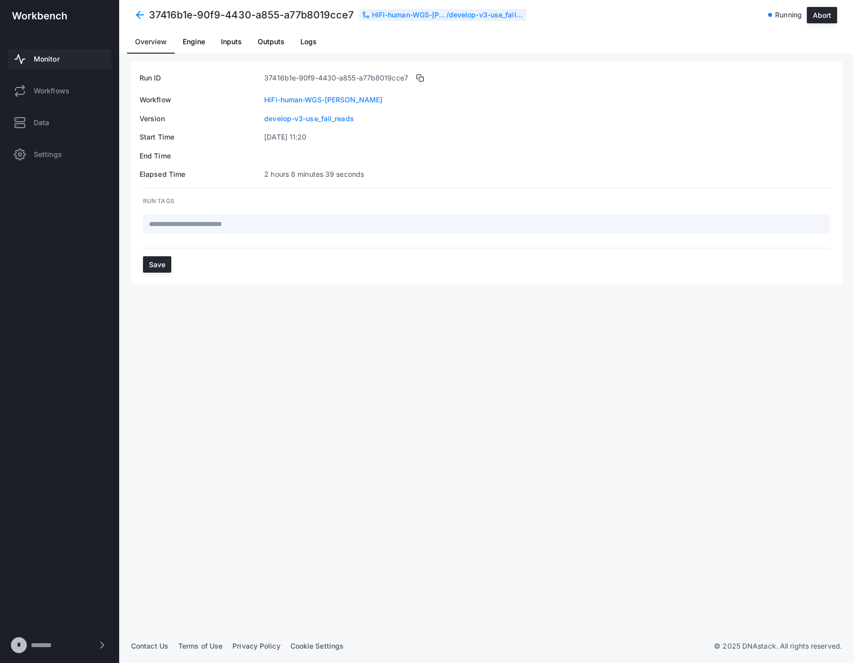
click at [233, 46] on span "Inputs" at bounding box center [231, 42] width 21 height 24
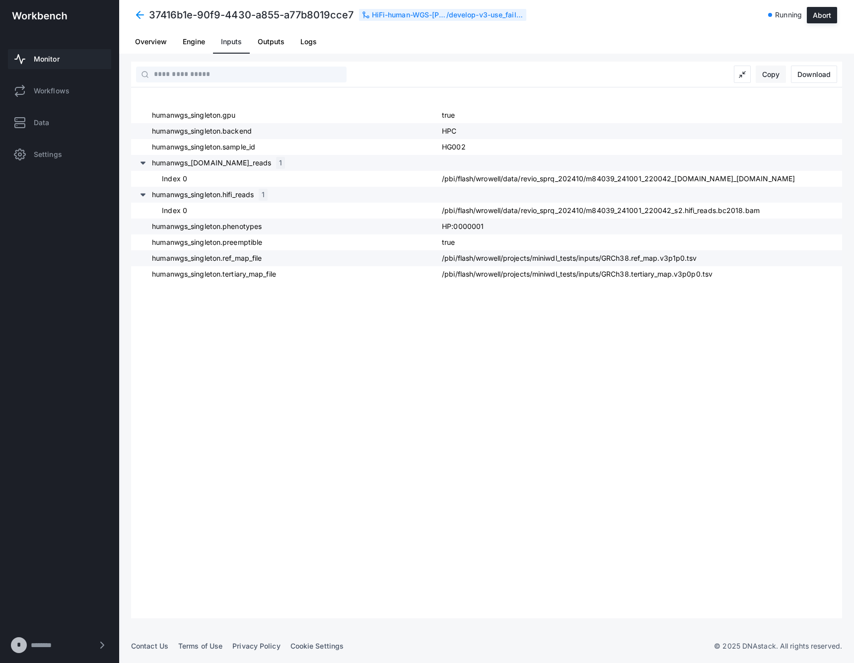
click at [774, 73] on button "Copy" at bounding box center [771, 74] width 30 height 17
click at [136, 13] on span at bounding box center [140, 15] width 18 height 18
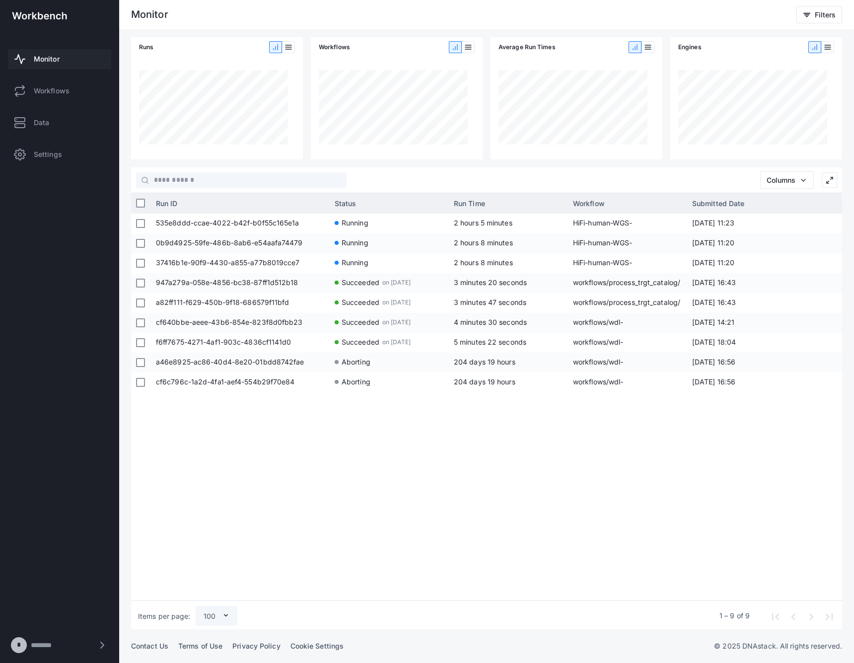
click at [62, 55] on link "Monitor" at bounding box center [59, 59] width 103 height 20
click at [35, 81] on link "Workflows" at bounding box center [59, 91] width 103 height 20
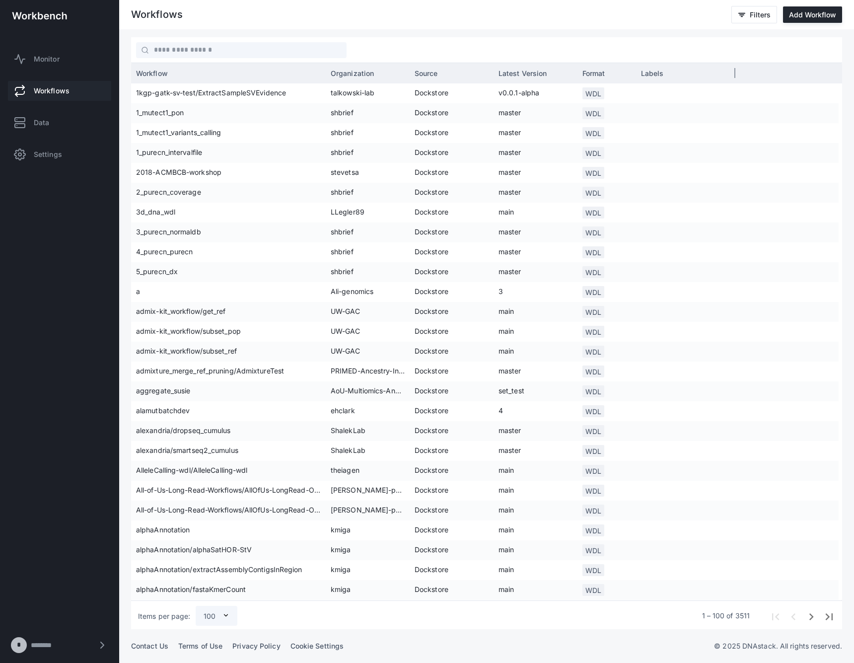
click at [438, 74] on span "Source" at bounding box center [425, 73] width 23 height 8
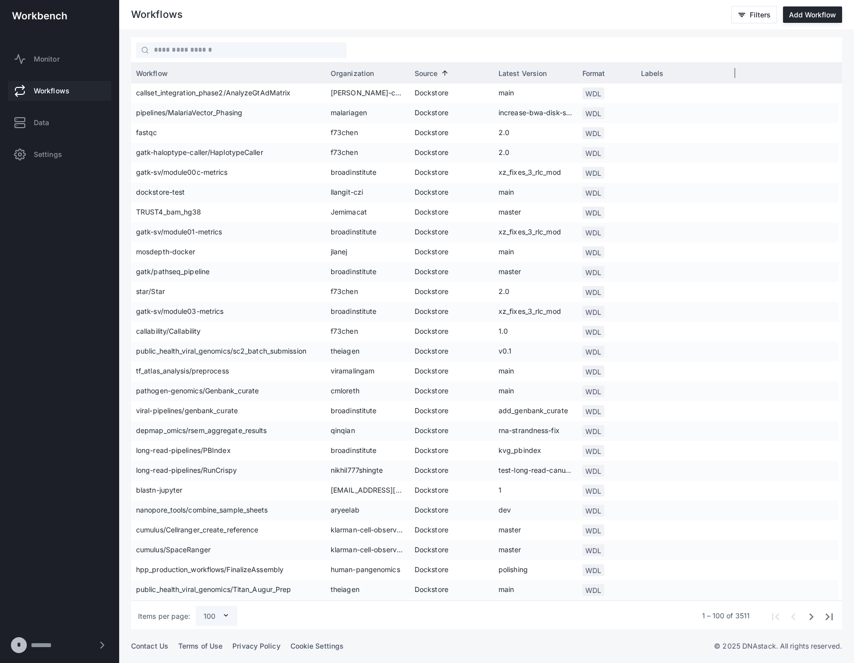
click at [438, 74] on span at bounding box center [443, 73] width 11 height 8
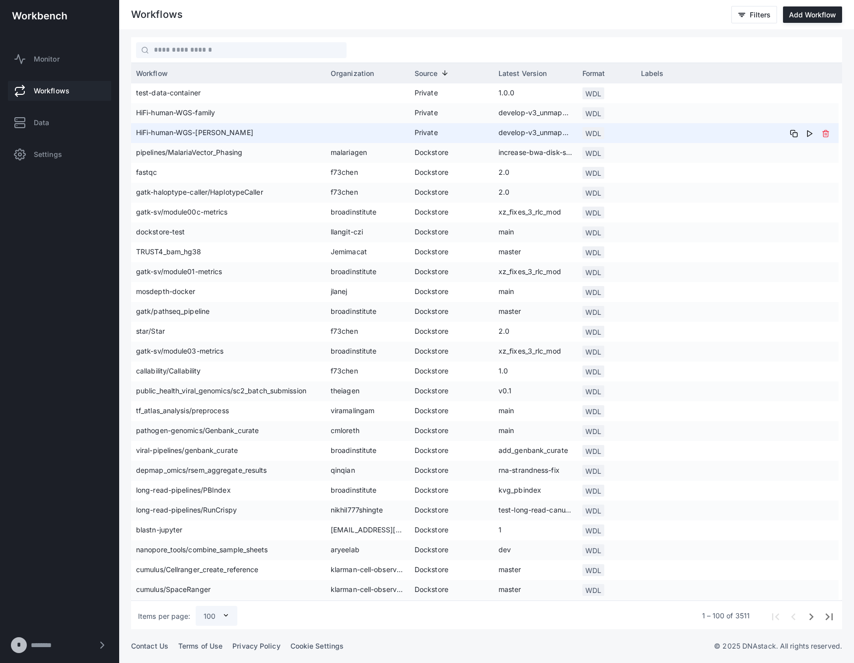
click at [216, 128] on span "HiFi-human-WGS-[PERSON_NAME]" at bounding box center [228, 133] width 185 height 20
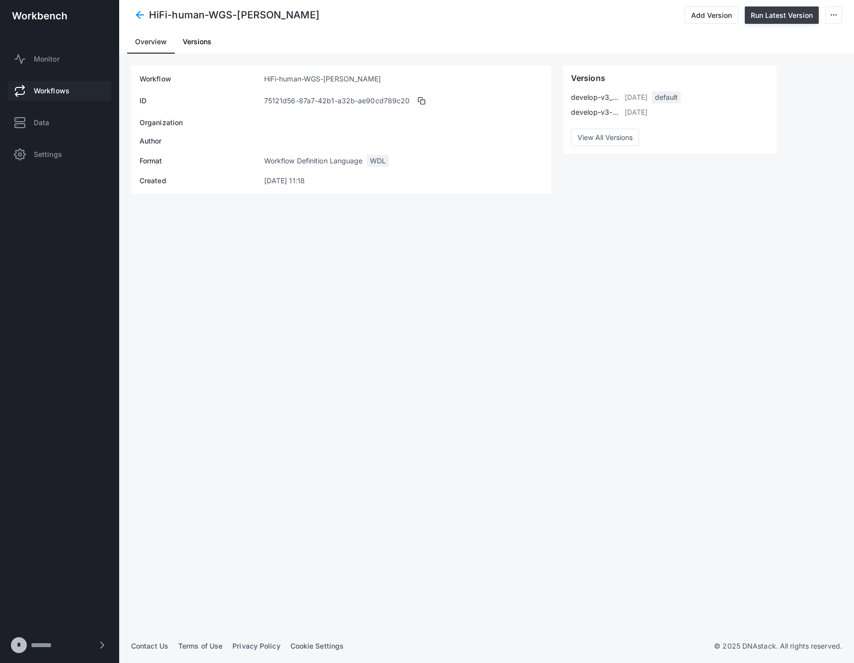
click at [768, 15] on button "Run Latest Version" at bounding box center [782, 14] width 74 height 17
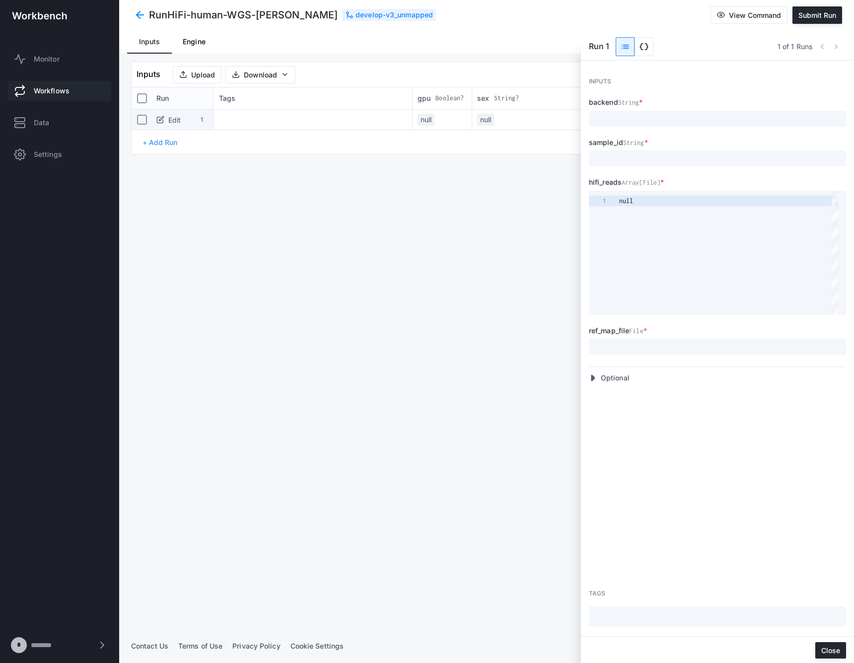
click at [649, 49] on span "data_object" at bounding box center [644, 47] width 18 height 18
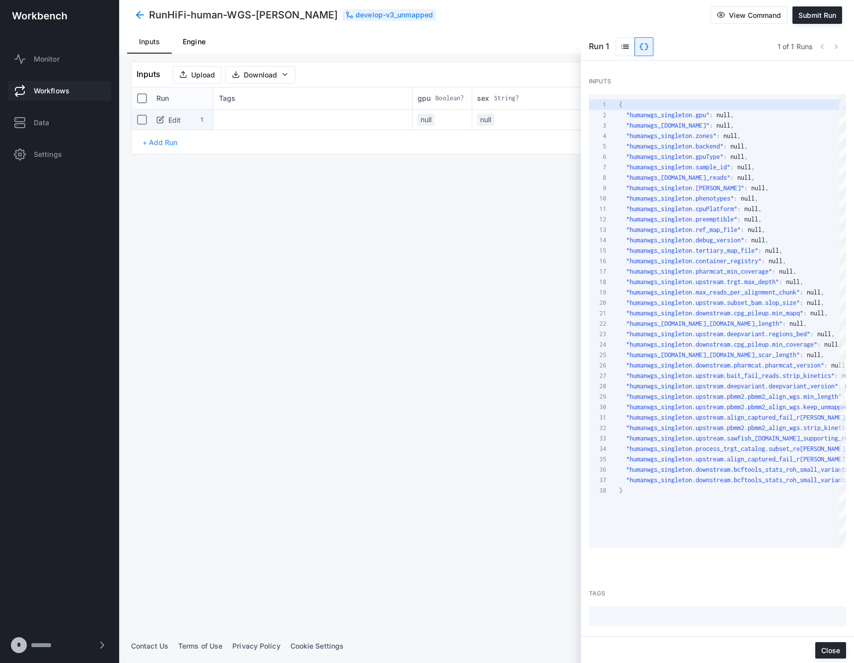
scroll to position [104, 0]
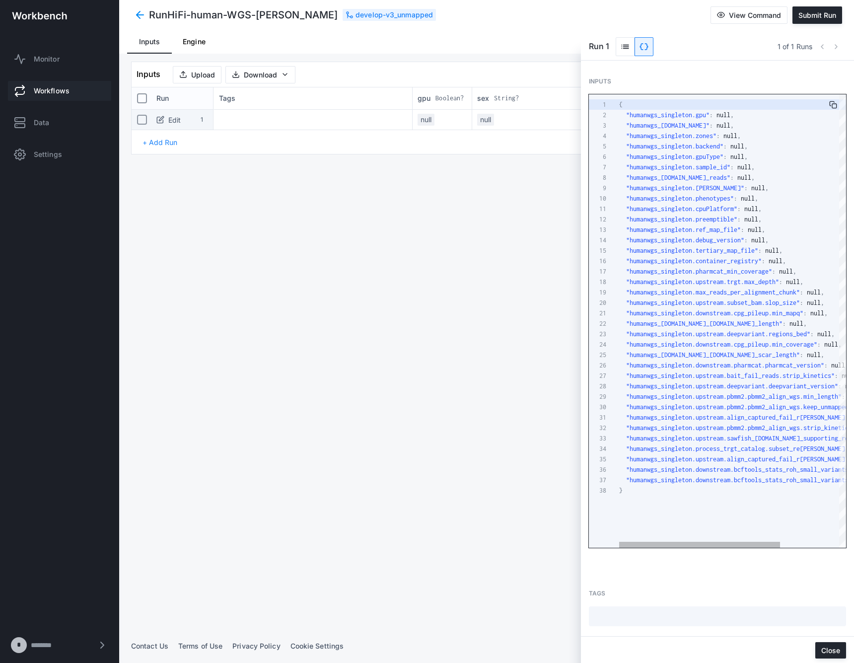
click at [727, 212] on div ""humanwgs_singleton.cpuPlatform" : null ," at bounding box center [773, 209] width 309 height 10
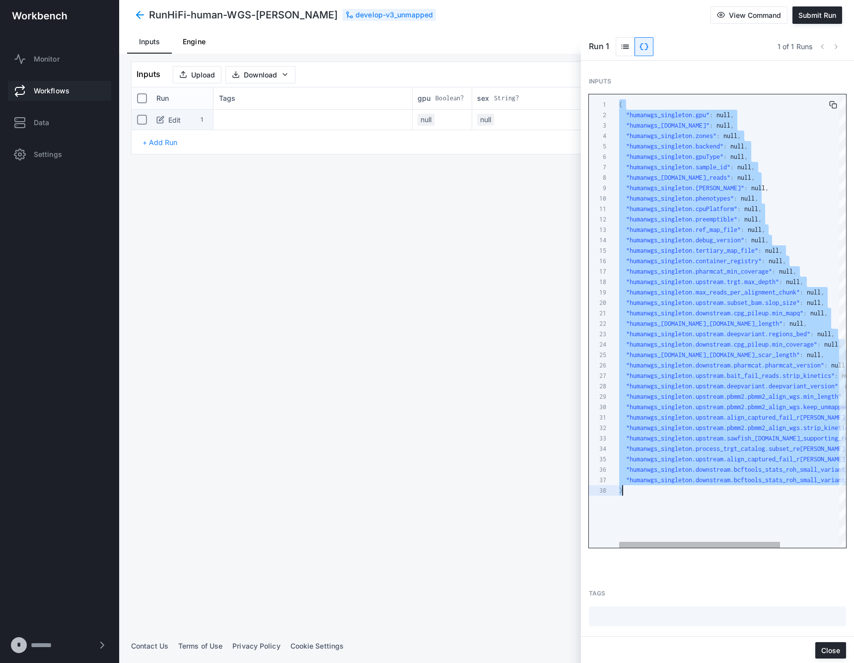
paste textarea "**********"
type textarea "**********"
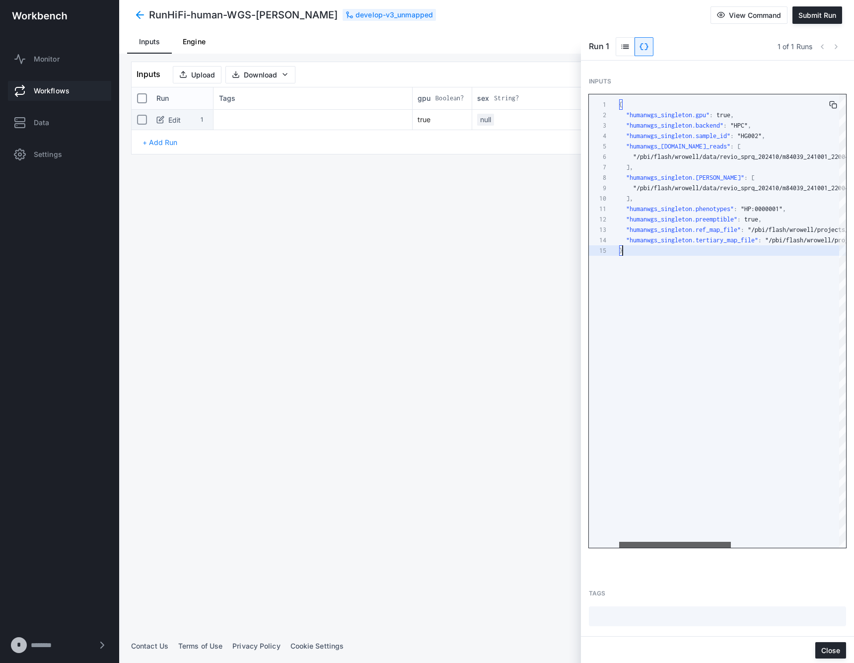
drag, startPoint x: 704, startPoint y: 543, endPoint x: 657, endPoint y: 543, distance: 47.2
click at [657, 543] on div at bounding box center [675, 545] width 112 height 6
click at [815, 18] on span "Submit Run" at bounding box center [817, 15] width 38 height 8
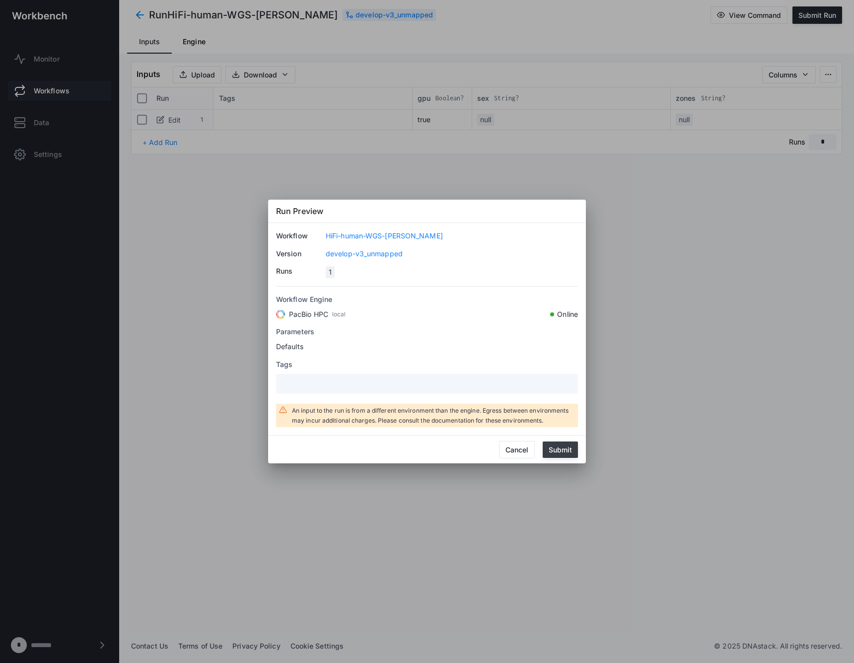
click at [564, 453] on button "Submit" at bounding box center [560, 449] width 35 height 16
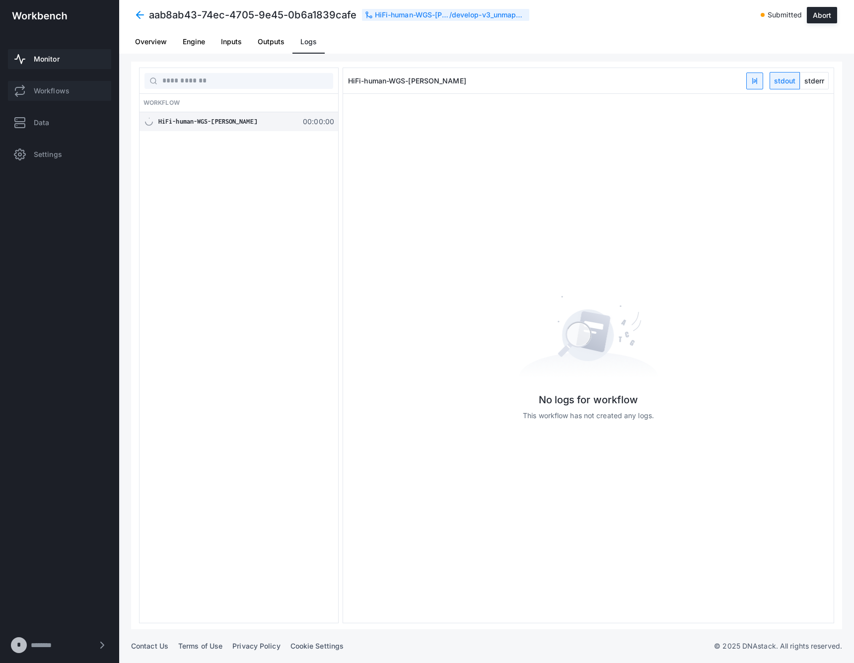
click at [44, 98] on link "Workflows" at bounding box center [59, 91] width 103 height 20
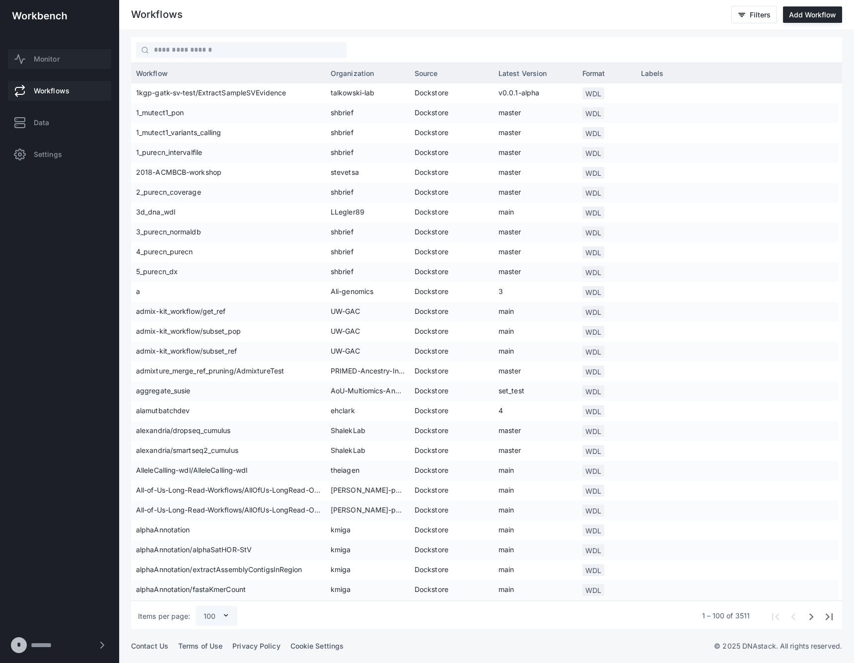
click at [51, 64] on link "Monitor" at bounding box center [59, 59] width 103 height 20
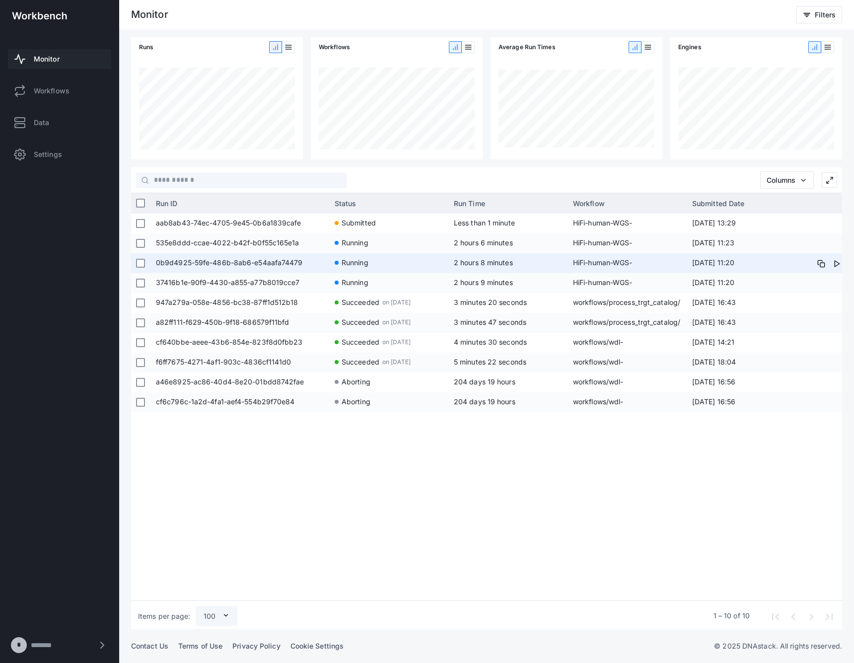
click at [272, 265] on span "0b9d4925-59fe-486b-8ab6-e54aafa74479" at bounding box center [240, 263] width 169 height 20
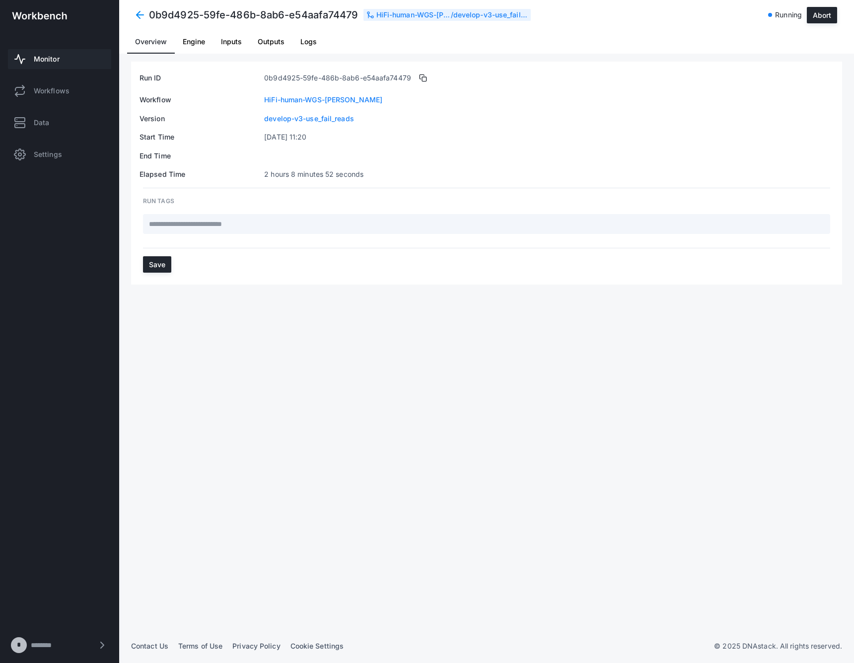
click at [227, 38] on span "Inputs" at bounding box center [231, 41] width 21 height 7
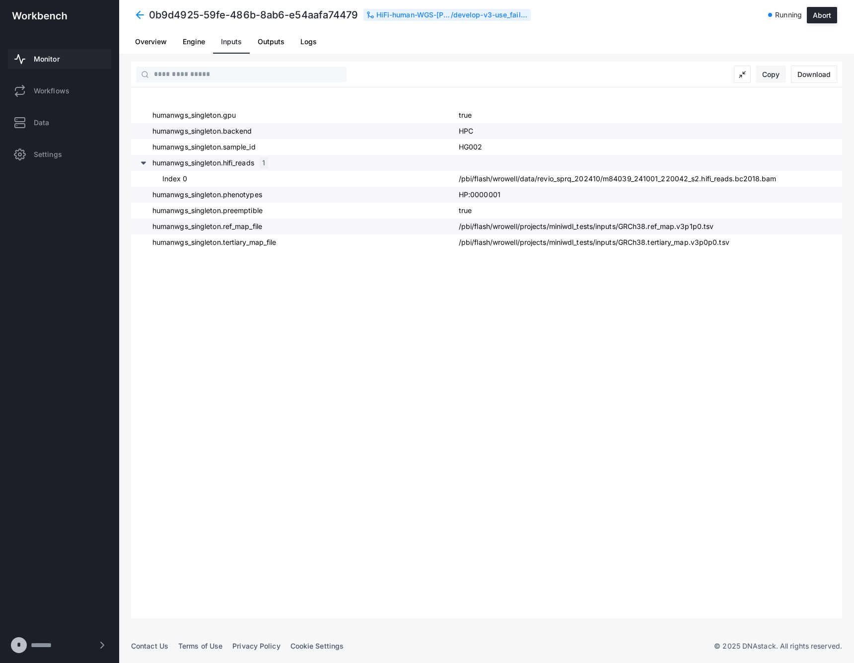
click at [780, 74] on button "Copy" at bounding box center [771, 74] width 30 height 17
click at [55, 54] on span "Monitor" at bounding box center [47, 59] width 26 height 10
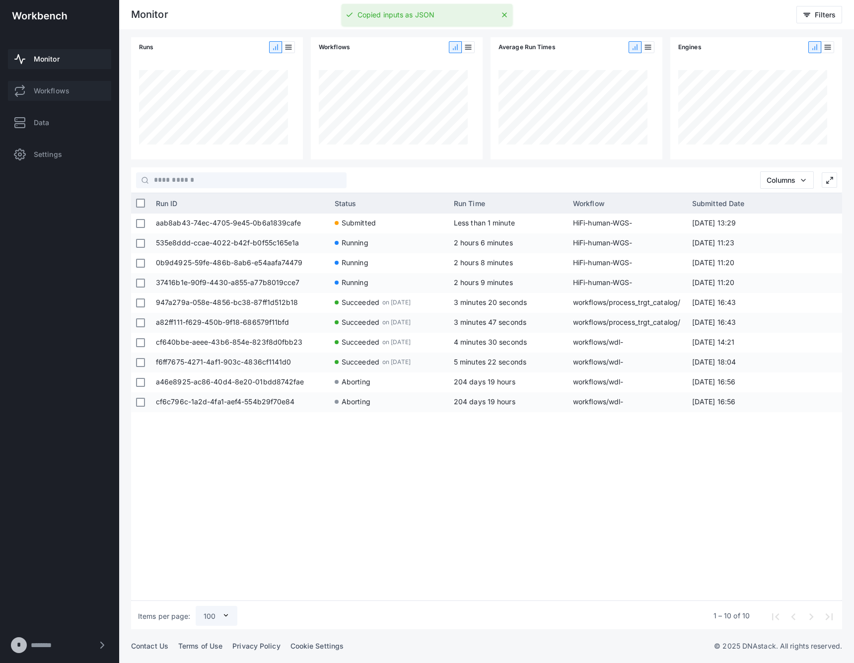
click at [55, 88] on span "Workflows" at bounding box center [52, 91] width 36 height 10
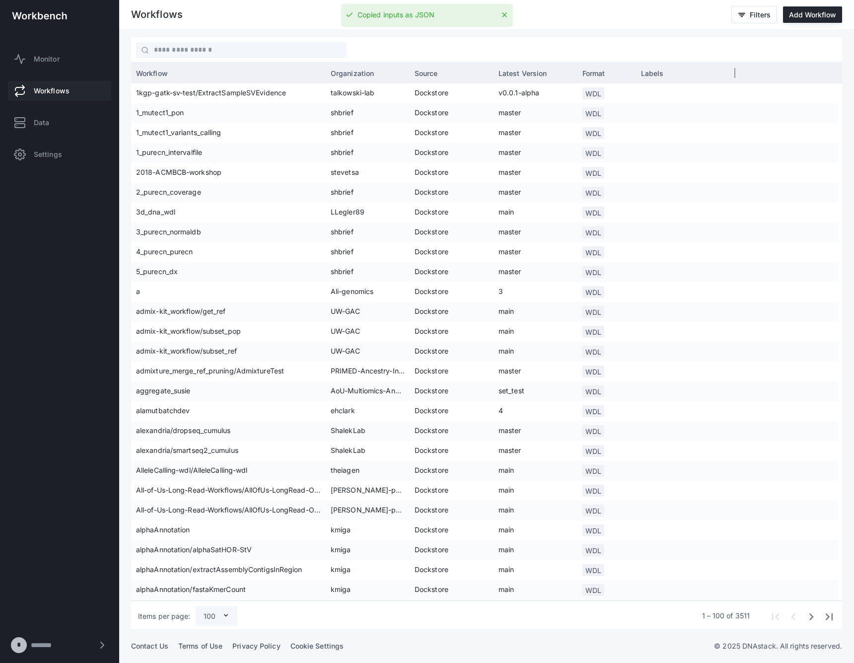
click at [433, 69] on span "Source" at bounding box center [425, 73] width 23 height 8
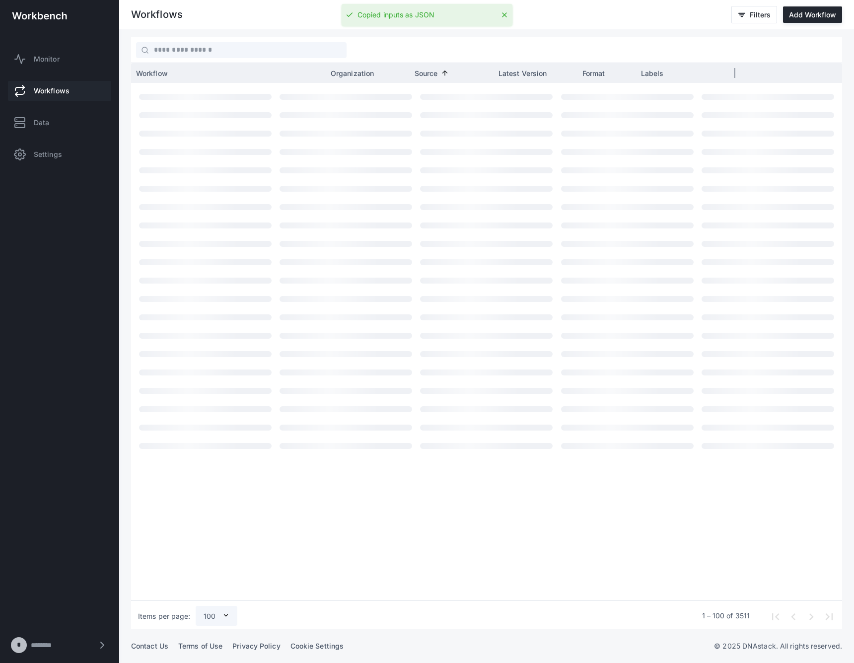
click at [433, 69] on span "Source" at bounding box center [425, 73] width 23 height 8
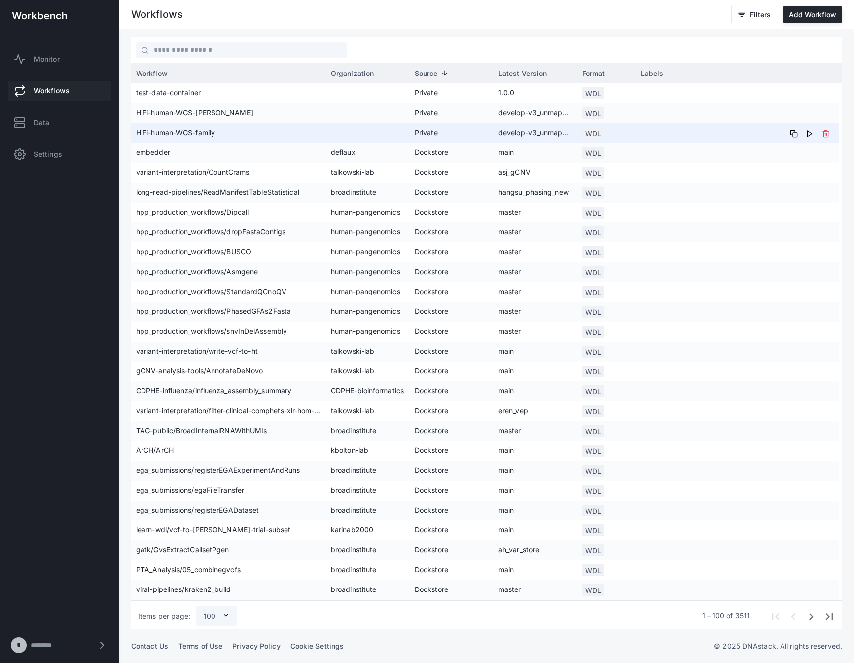
click at [274, 135] on span "HiFi-human-WGS-family" at bounding box center [228, 133] width 185 height 20
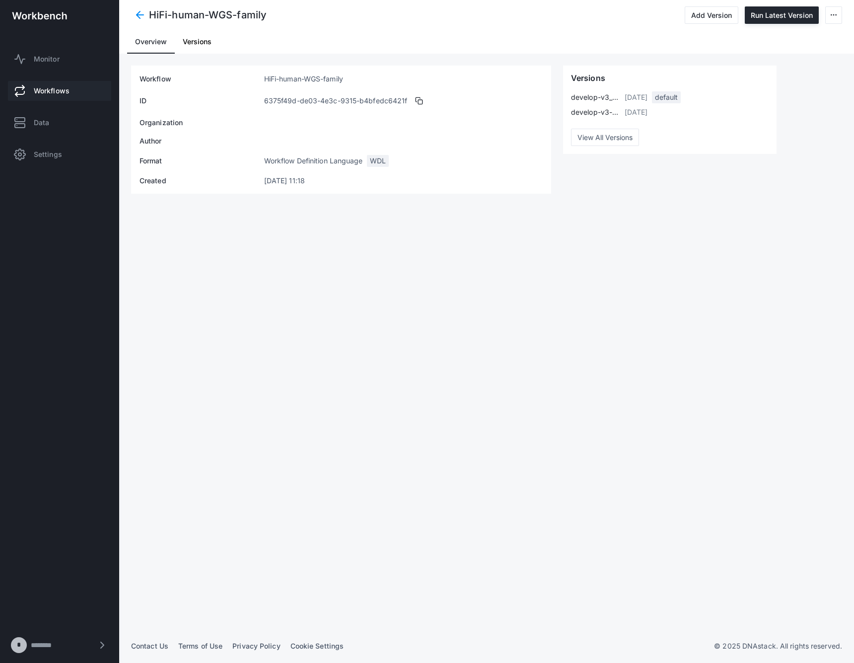
click at [120, 11] on div "HiFi-human-WGS-family Add Version Run Latest Version" at bounding box center [486, 15] width 735 height 30
click at [138, 14] on span at bounding box center [140, 15] width 18 height 18
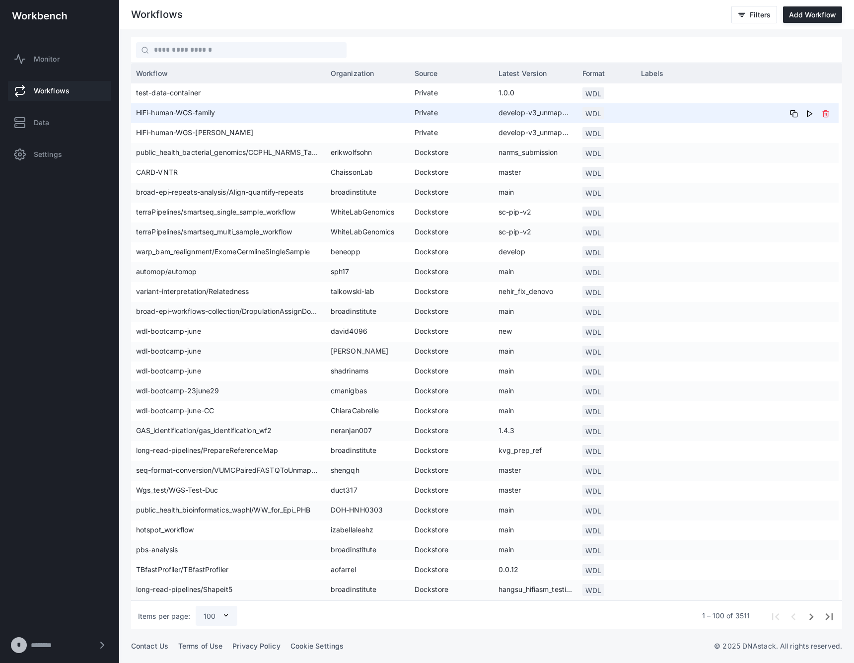
click at [533, 115] on span "develop-v3_unmapped" at bounding box center [535, 113] width 74 height 20
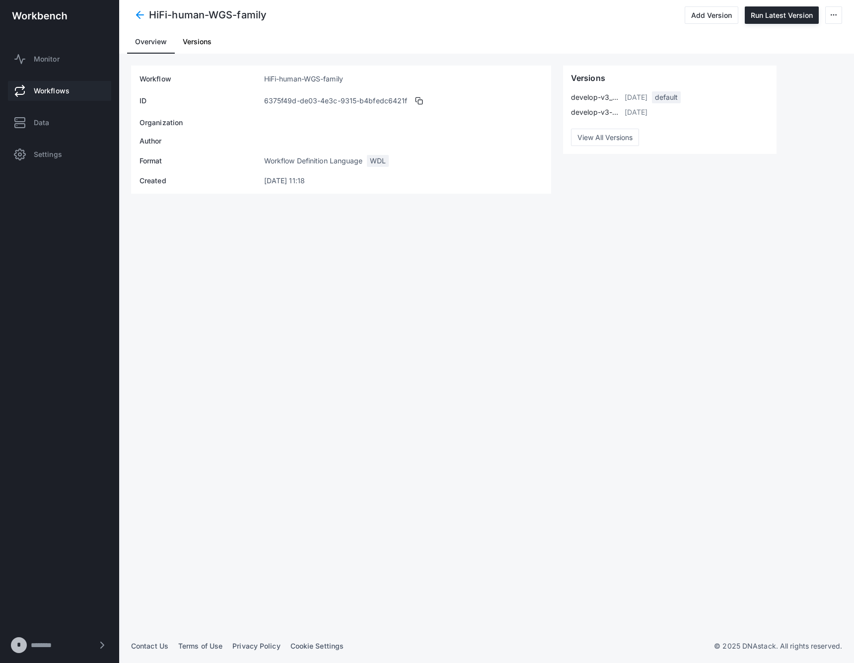
click at [141, 15] on span at bounding box center [140, 15] width 18 height 18
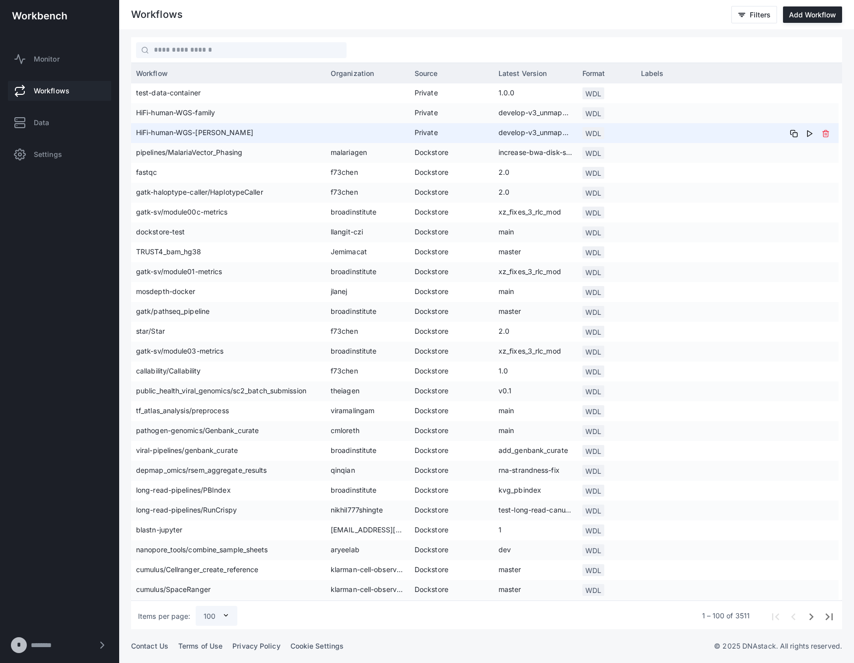
click at [236, 134] on span "HiFi-human-WGS-[PERSON_NAME]" at bounding box center [228, 133] width 185 height 20
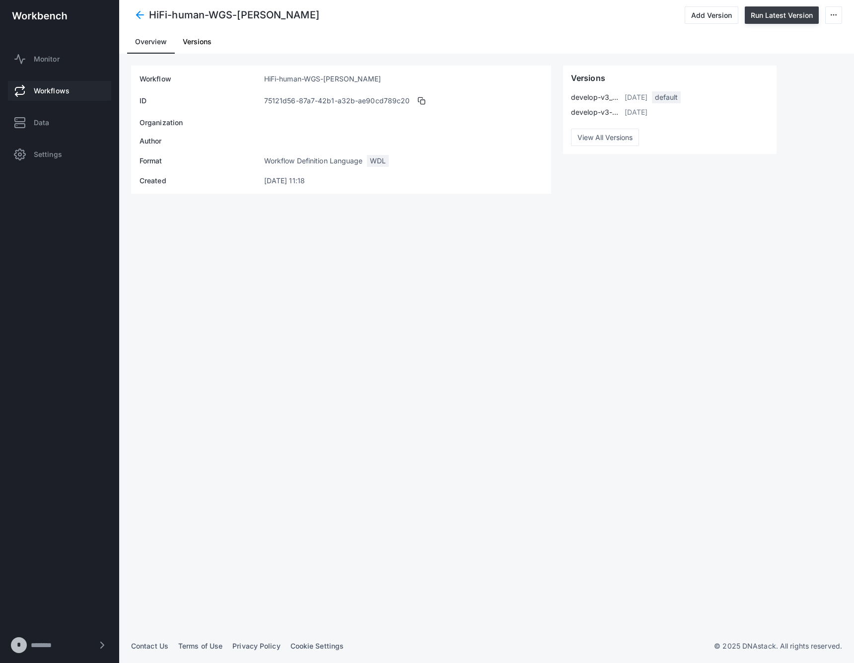
click at [768, 19] on button "Run Latest Version" at bounding box center [782, 14] width 74 height 17
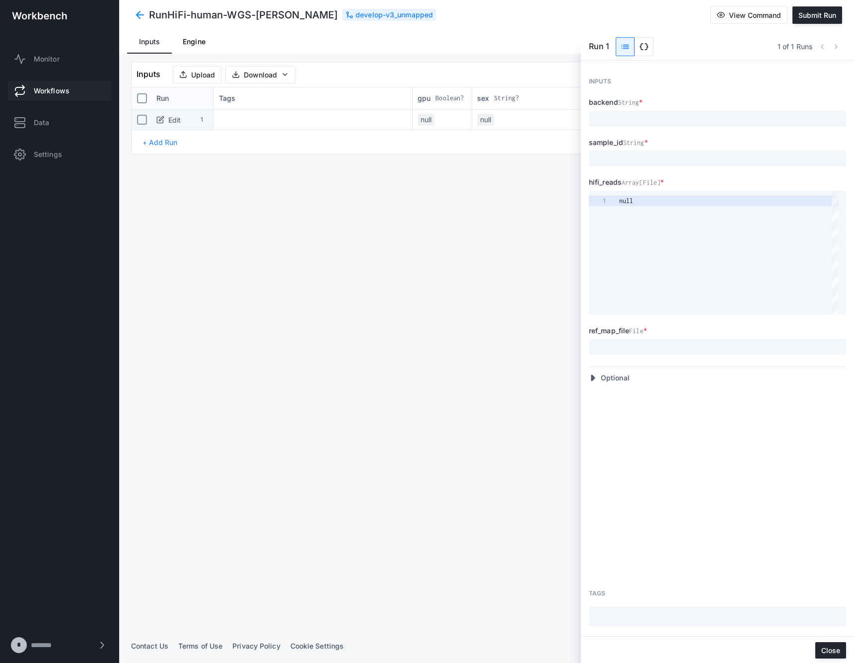
click at [637, 37] on button "data_object" at bounding box center [643, 46] width 19 height 19
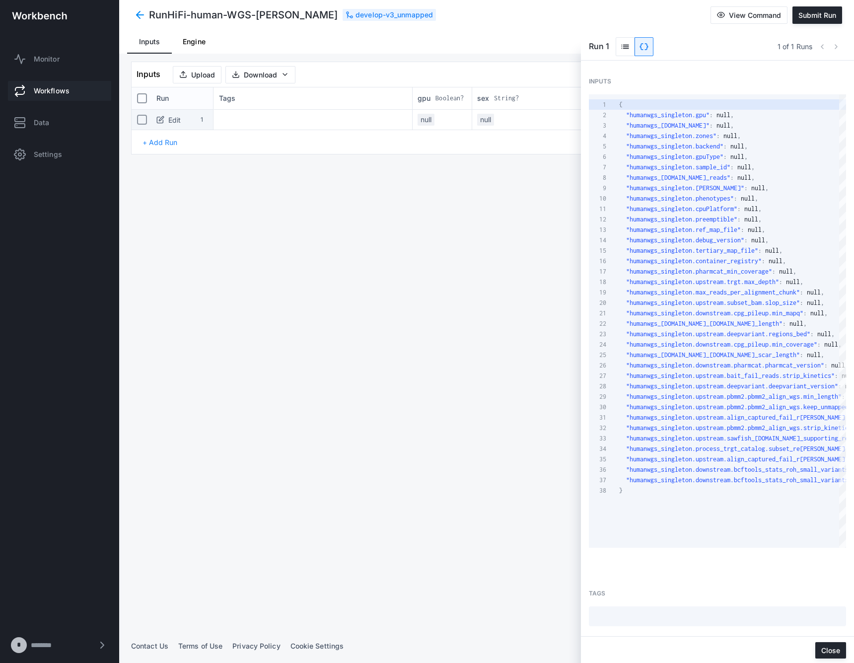
scroll to position [104, 0]
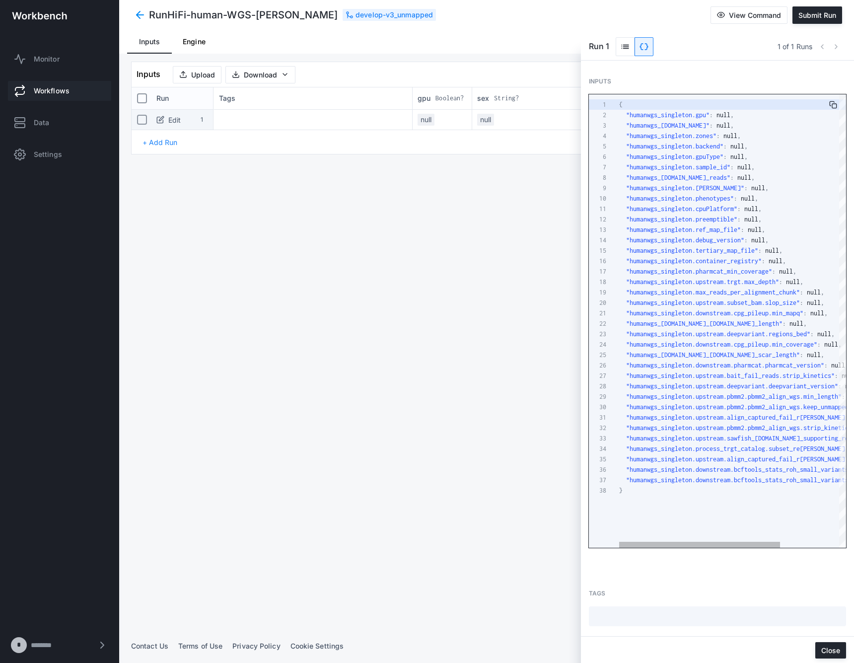
click at [683, 160] on div ""humanwgs_singleton.gpuType" : null ," at bounding box center [773, 156] width 309 height 10
paste textarea "**********"
type textarea "**********"
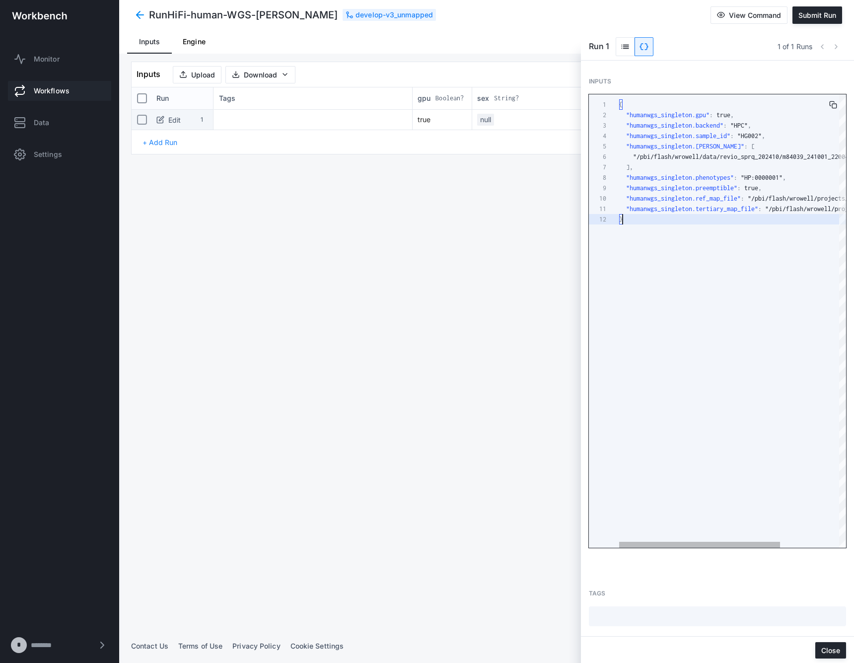
scroll to position [10, 3]
click at [812, 14] on span "Submit Run" at bounding box center [817, 15] width 38 height 8
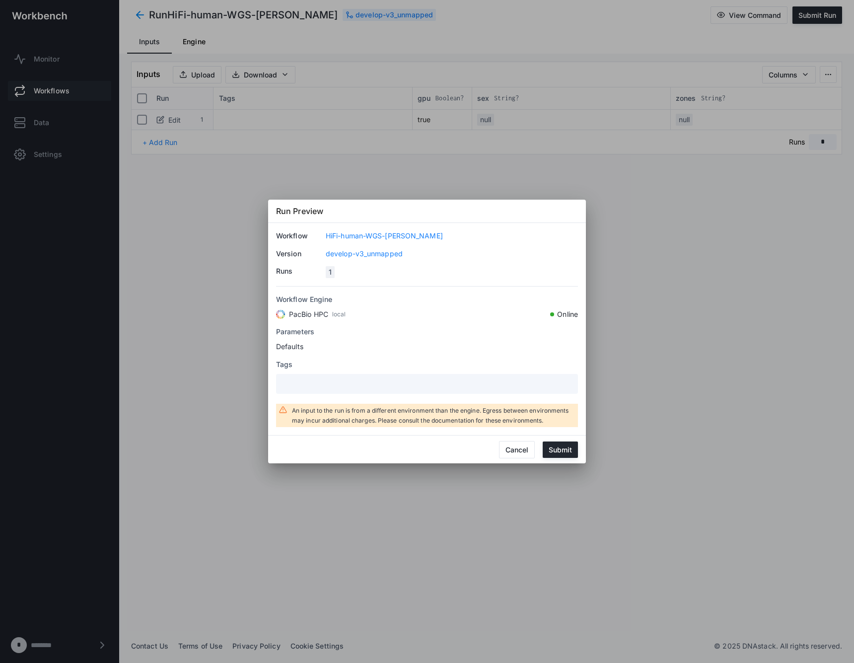
click at [558, 439] on mat-dialog-actions "Cancel Submit" at bounding box center [427, 449] width 318 height 28
click at [558, 442] on button "Submit" at bounding box center [560, 449] width 35 height 16
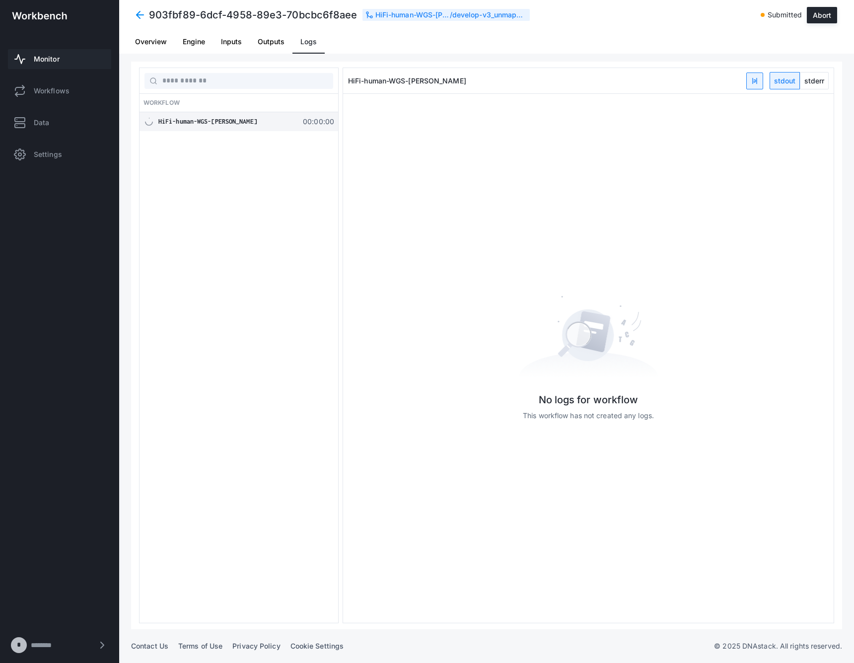
click at [49, 62] on span "Monitor" at bounding box center [47, 59] width 26 height 10
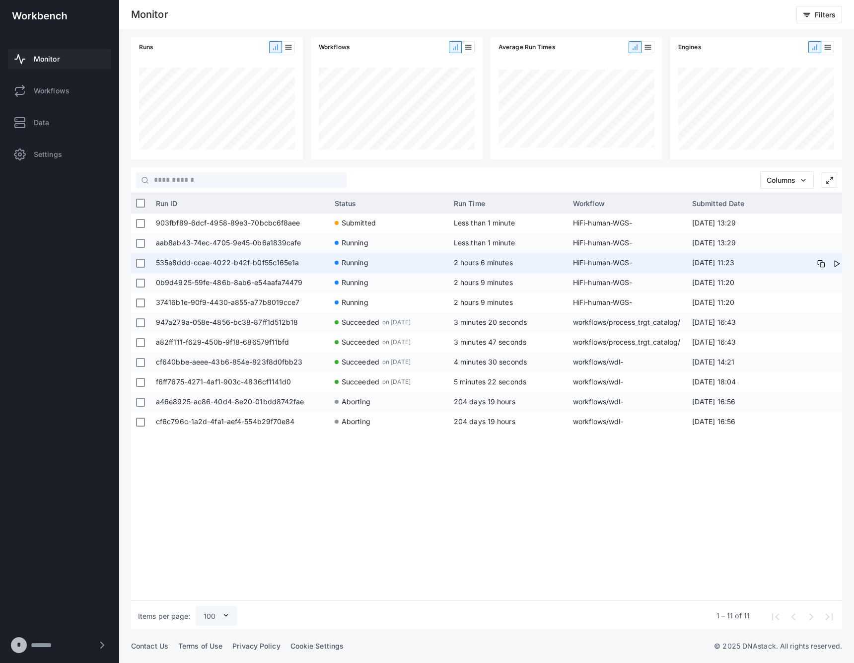
click at [589, 262] on span "HiFi-human-WGS-[PERSON_NAME]" at bounding box center [627, 263] width 109 height 20
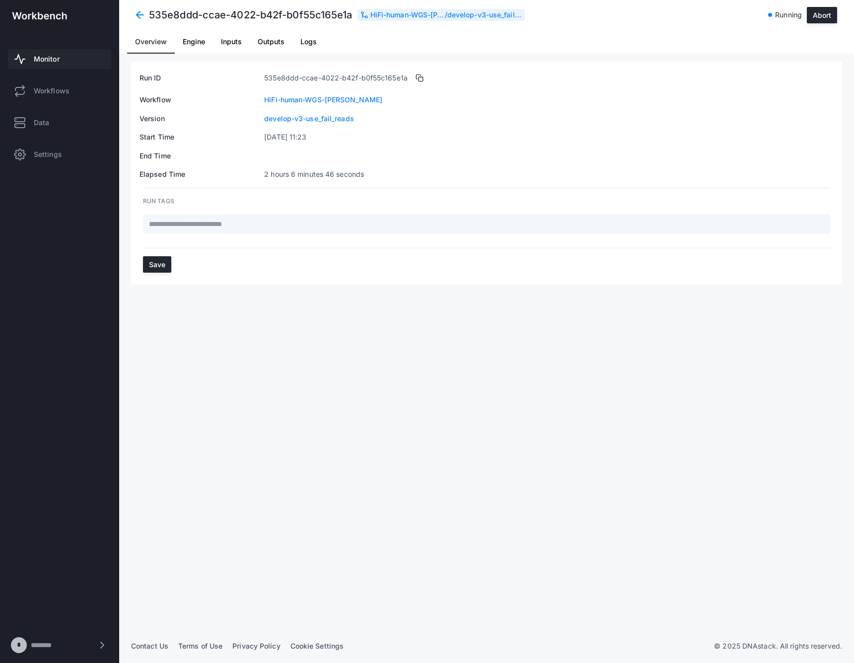
click at [238, 43] on span "Inputs" at bounding box center [231, 41] width 21 height 7
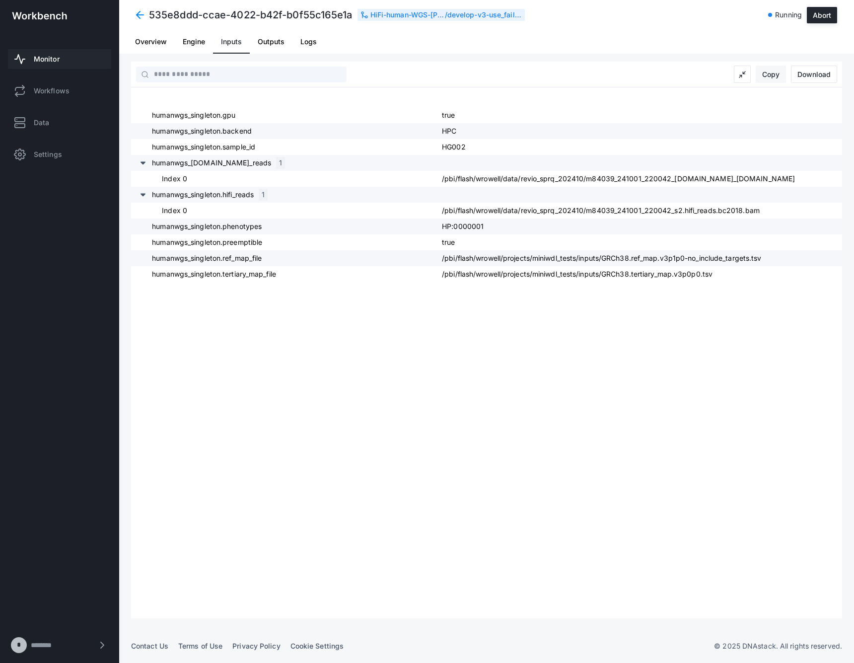
click at [776, 75] on button "Copy" at bounding box center [771, 74] width 30 height 17
click at [42, 66] on link "Monitor" at bounding box center [59, 59] width 103 height 20
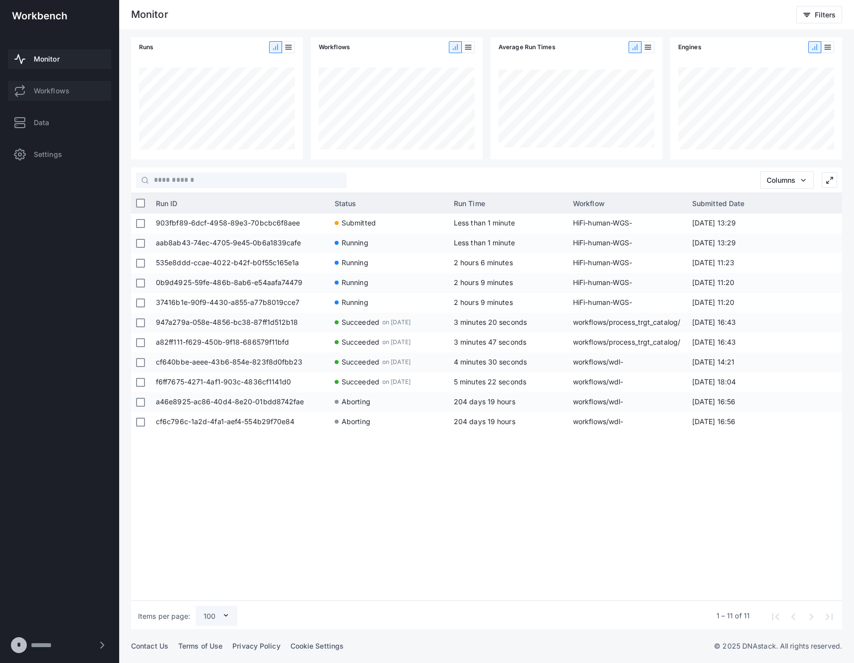
click at [36, 84] on link "Workflows" at bounding box center [59, 91] width 103 height 20
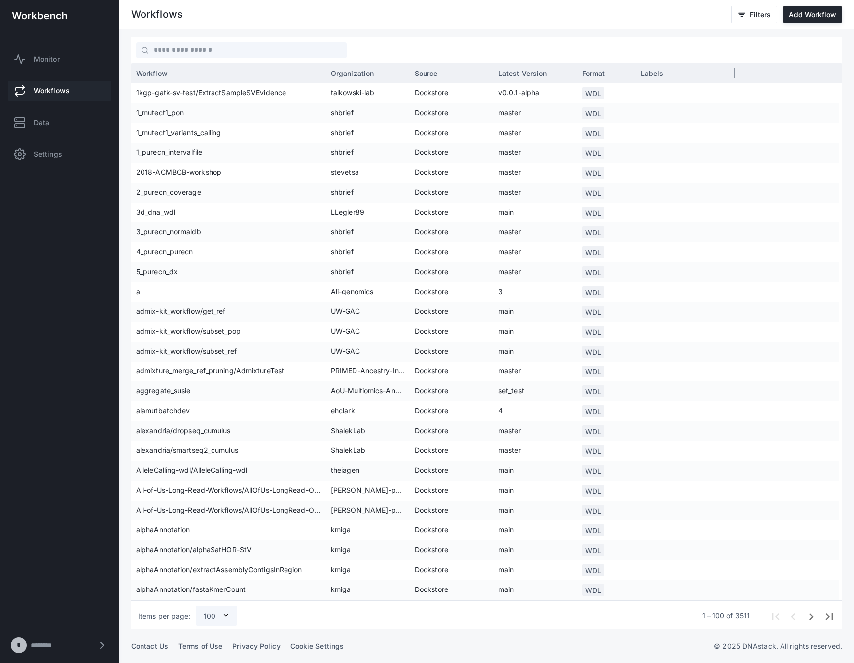
click at [418, 73] on span "Source" at bounding box center [425, 73] width 23 height 8
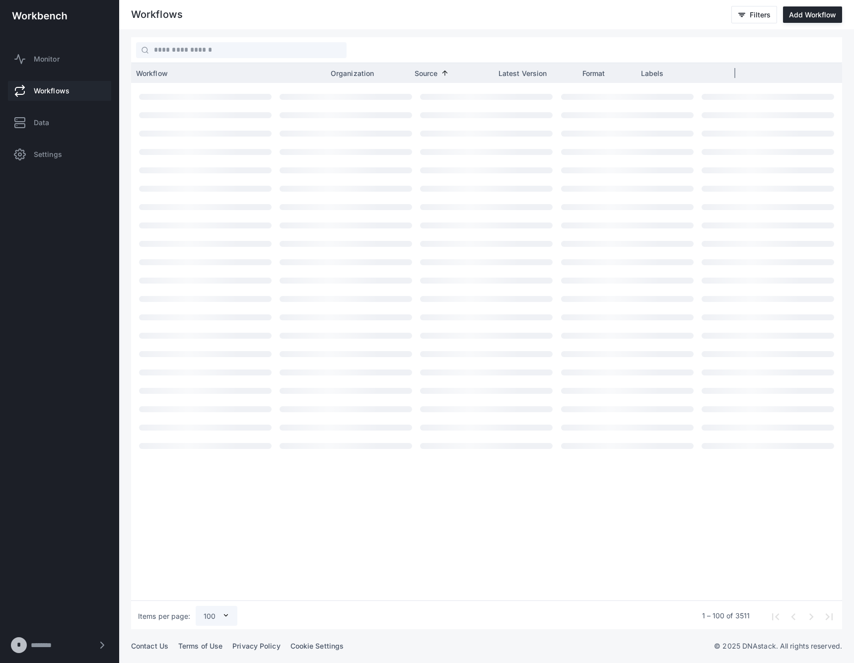
click at [418, 73] on span "Source" at bounding box center [425, 73] width 23 height 8
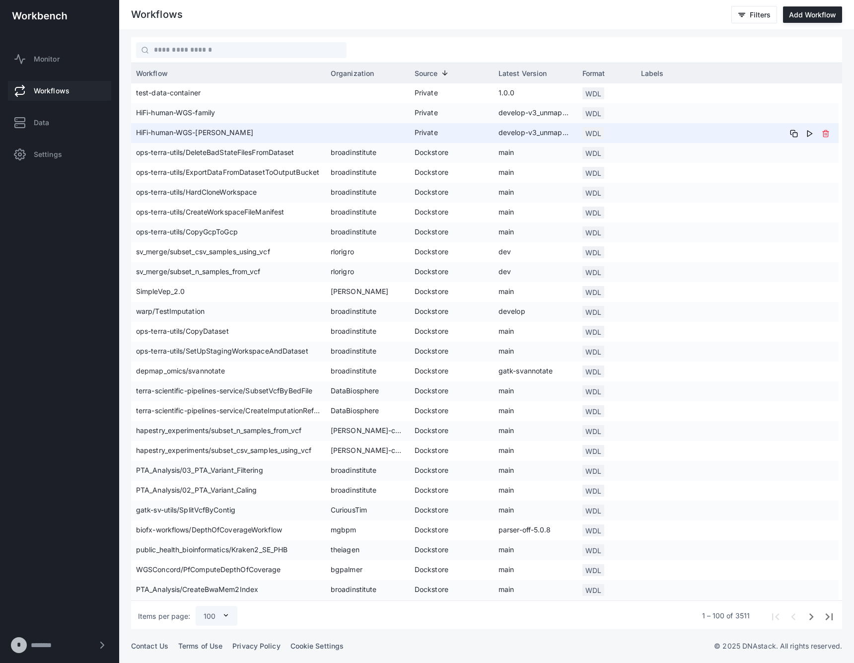
click at [505, 124] on span "develop-v3_unmapped" at bounding box center [535, 133] width 74 height 20
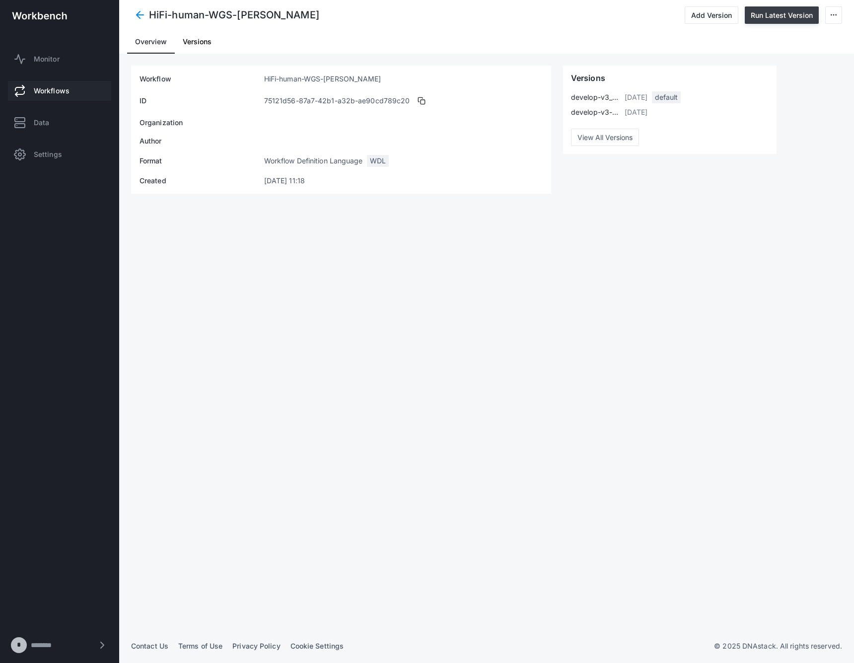
click at [772, 13] on button "Run Latest Version" at bounding box center [782, 14] width 74 height 17
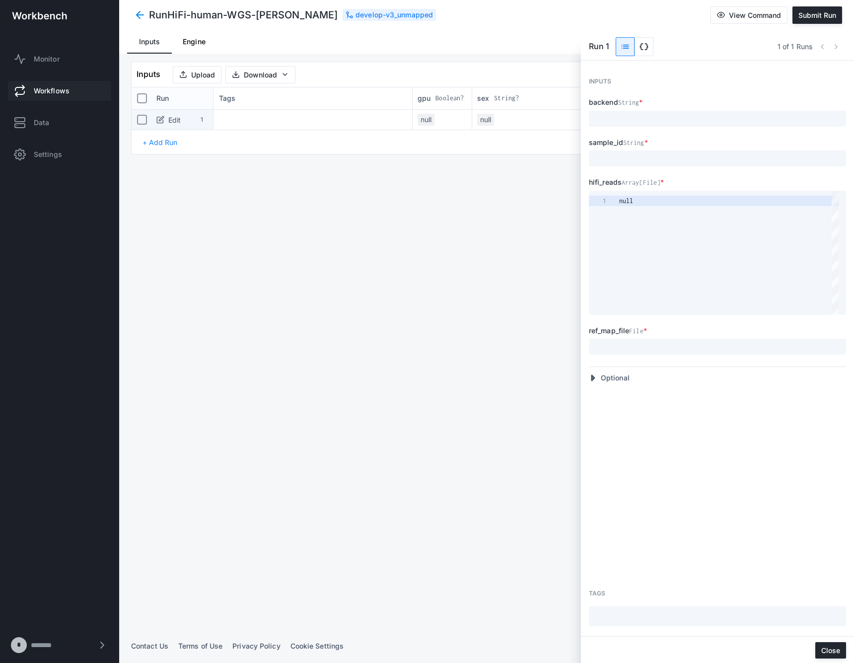
click at [644, 47] on span "data_object" at bounding box center [644, 47] width 10 height 10
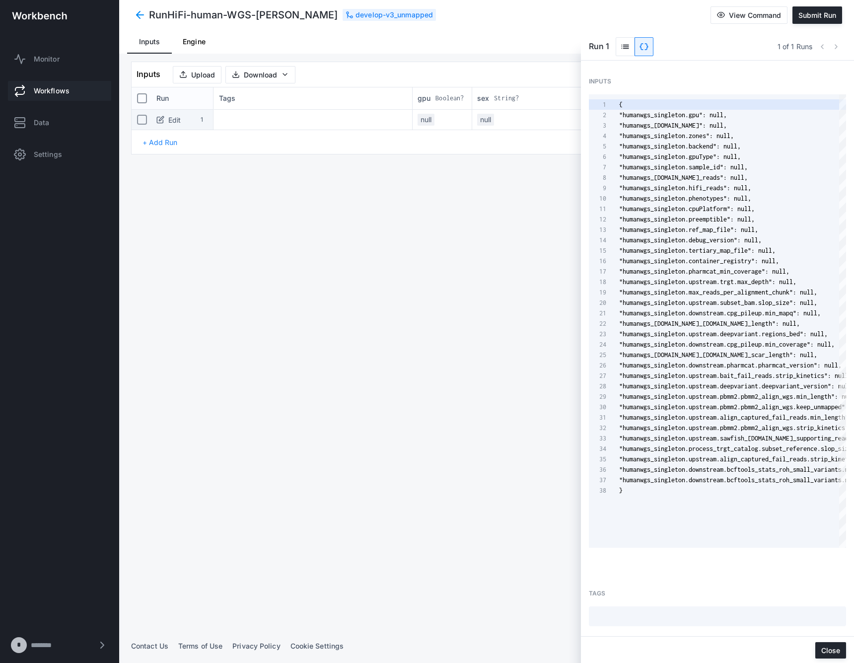
scroll to position [104, 0]
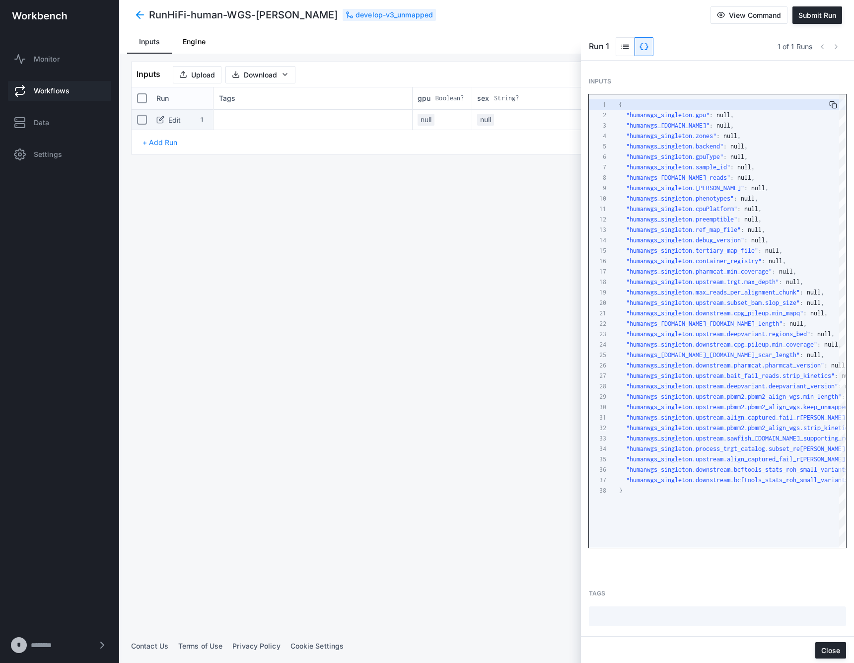
click at [665, 207] on span ""humanwgs_singleton.cpuPlatform"" at bounding box center [681, 208] width 111 height 7
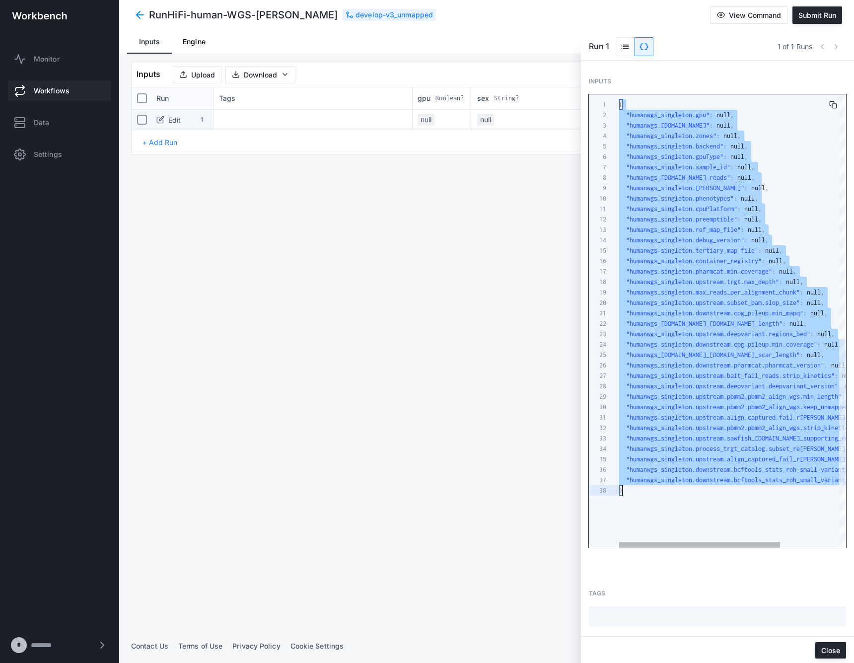
paste textarea "**********"
type textarea "**********"
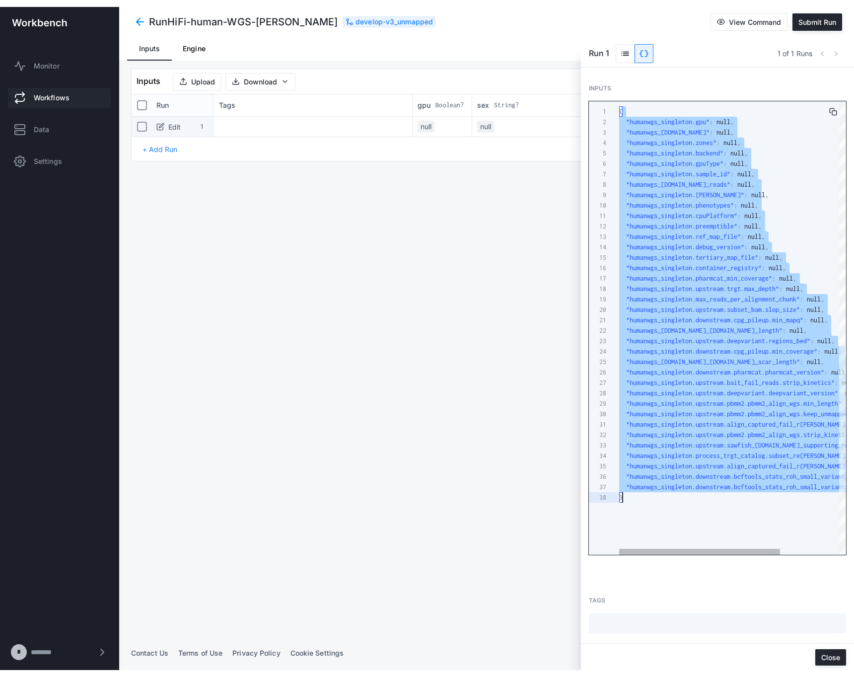
scroll to position [42, 3]
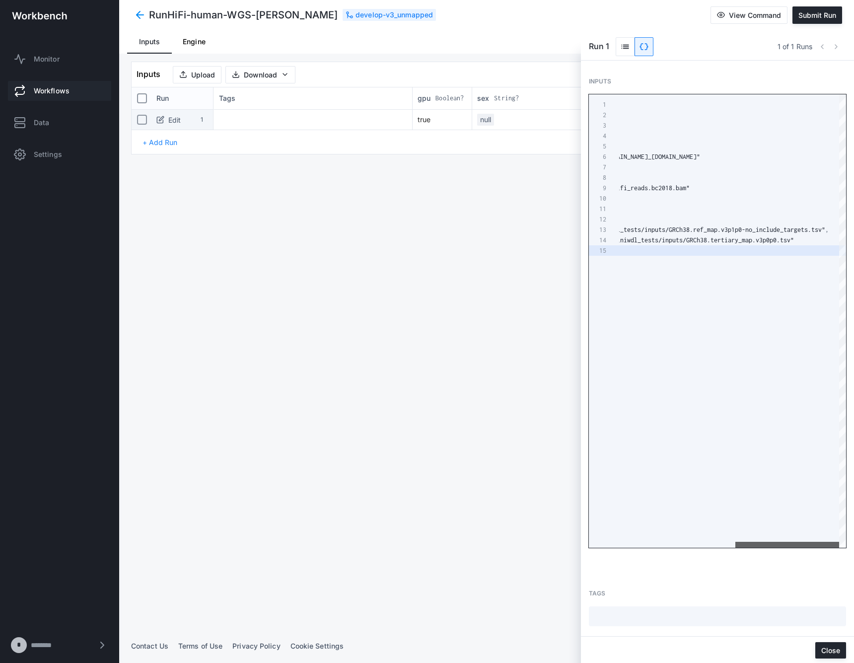
drag, startPoint x: 704, startPoint y: 544, endPoint x: 849, endPoint y: 540, distance: 145.5
click at [849, 540] on div "Inputs 1 2 3 4 5 6 7 8 9 10 11 12 13 14 15 { "humanwgs_singleton.gpu" : true , …" at bounding box center [717, 348] width 273 height 575
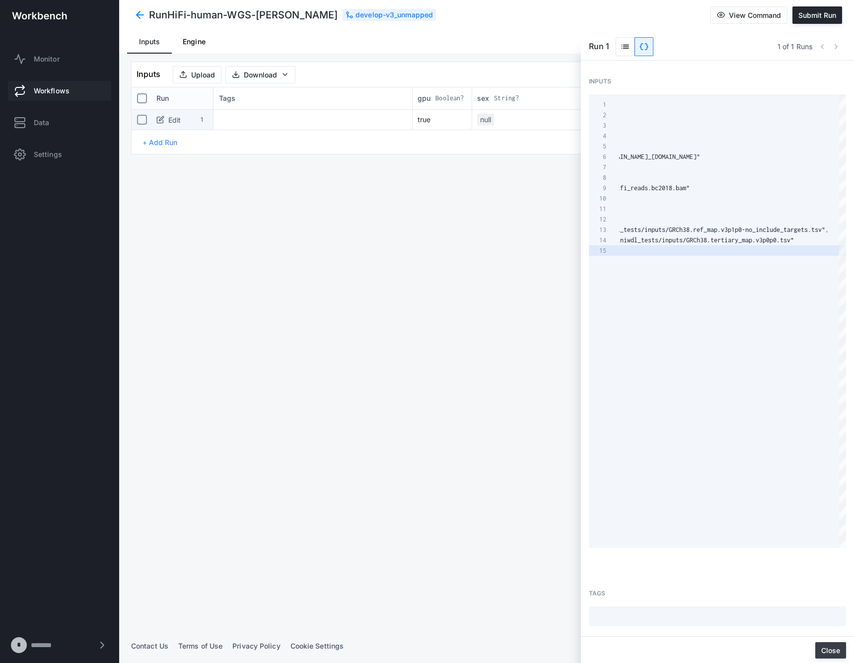
click at [845, 652] on button "Close" at bounding box center [830, 650] width 31 height 16
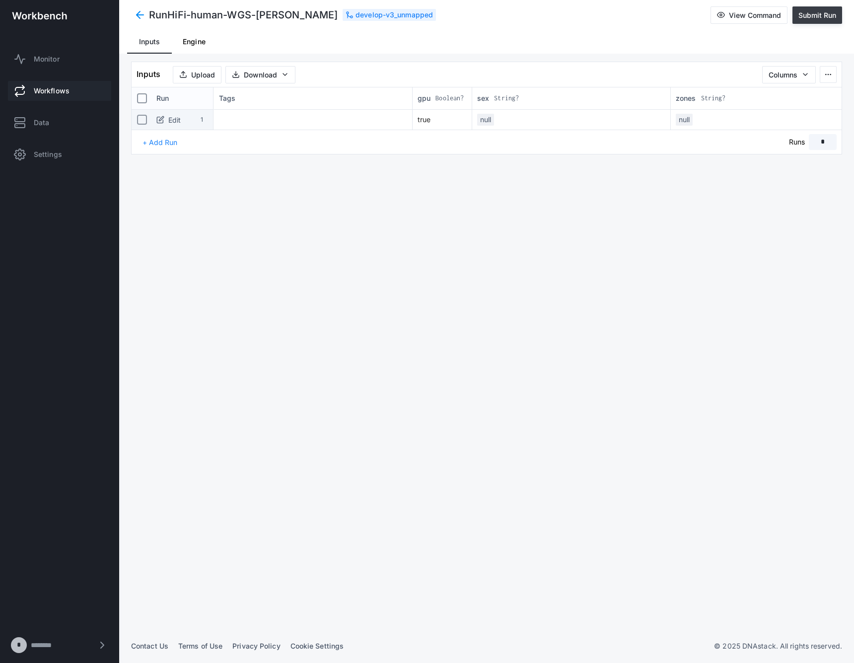
click at [809, 13] on span "Submit Run" at bounding box center [817, 15] width 38 height 8
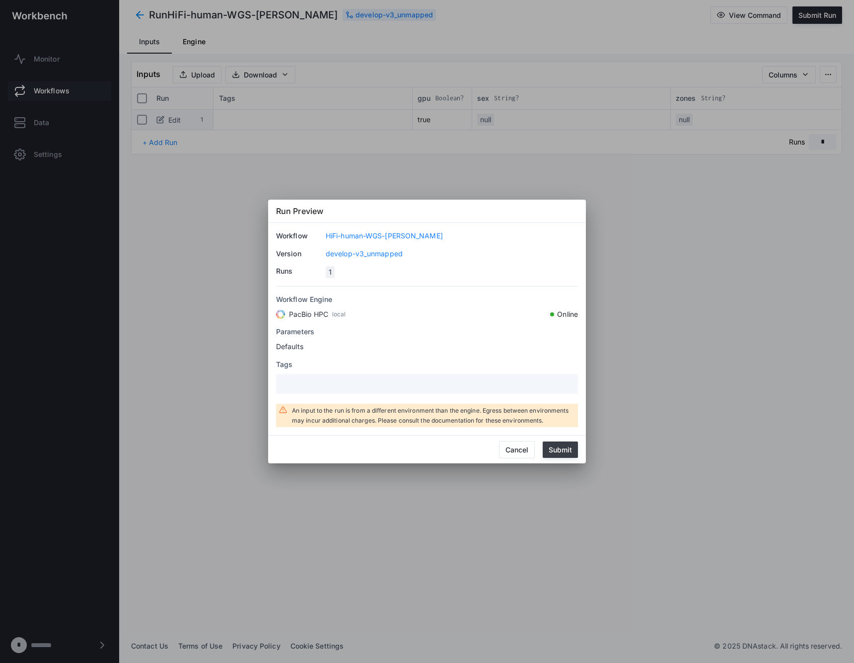
click at [552, 448] on button "Submit" at bounding box center [560, 449] width 35 height 16
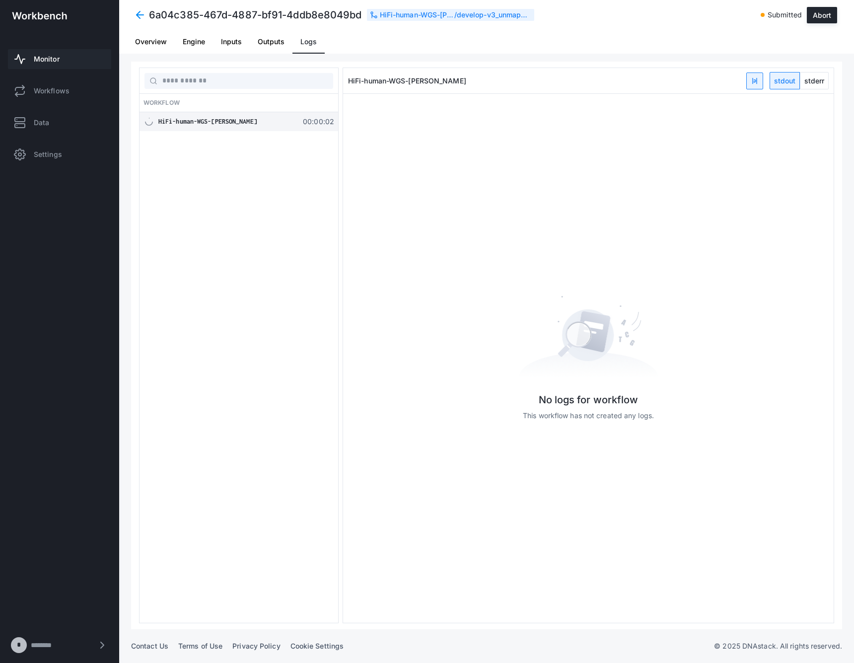
click at [54, 56] on span "Monitor" at bounding box center [47, 59] width 26 height 10
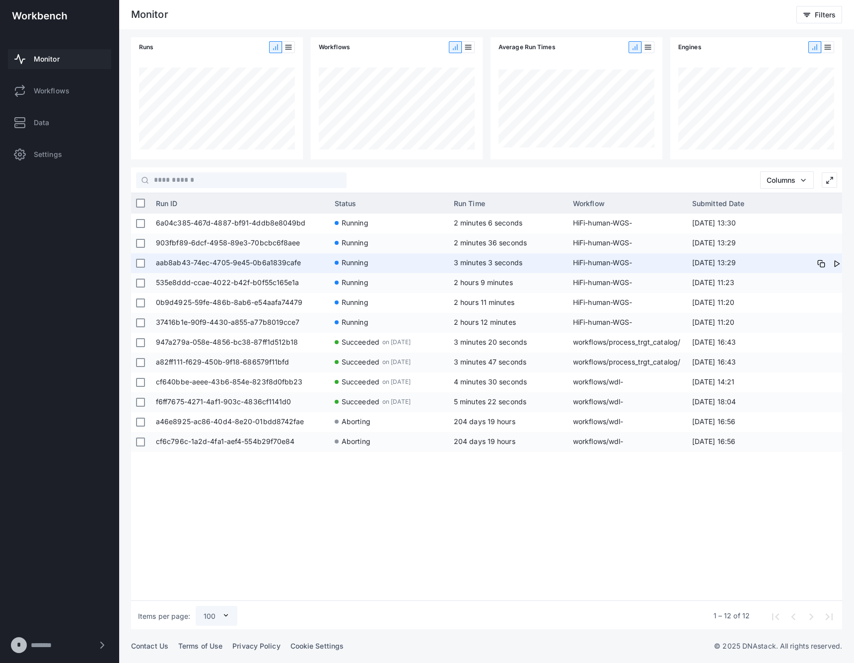
click at [504, 263] on span "3 minutes 3 seconds" at bounding box center [508, 263] width 109 height 20
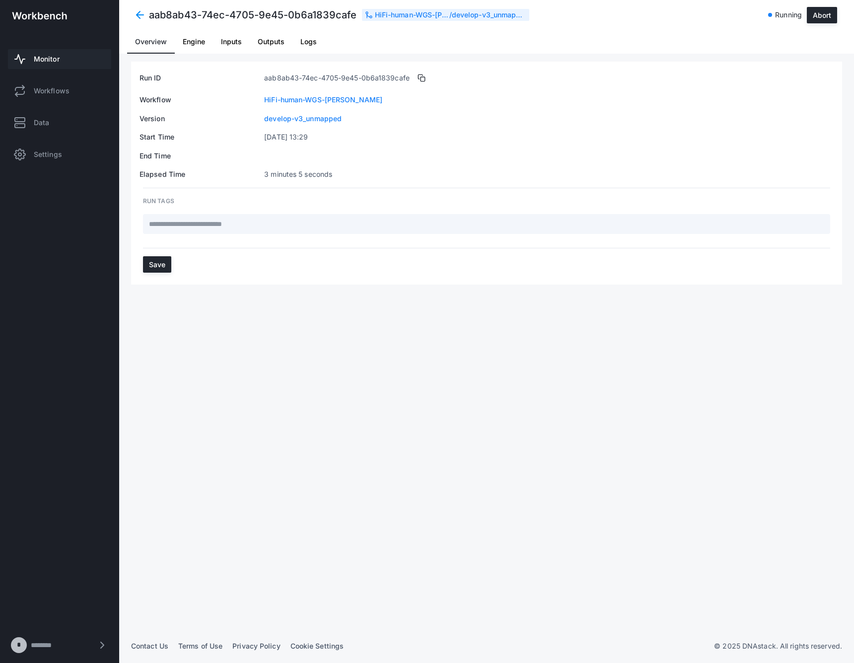
click at [304, 44] on span "Logs" at bounding box center [308, 41] width 16 height 7
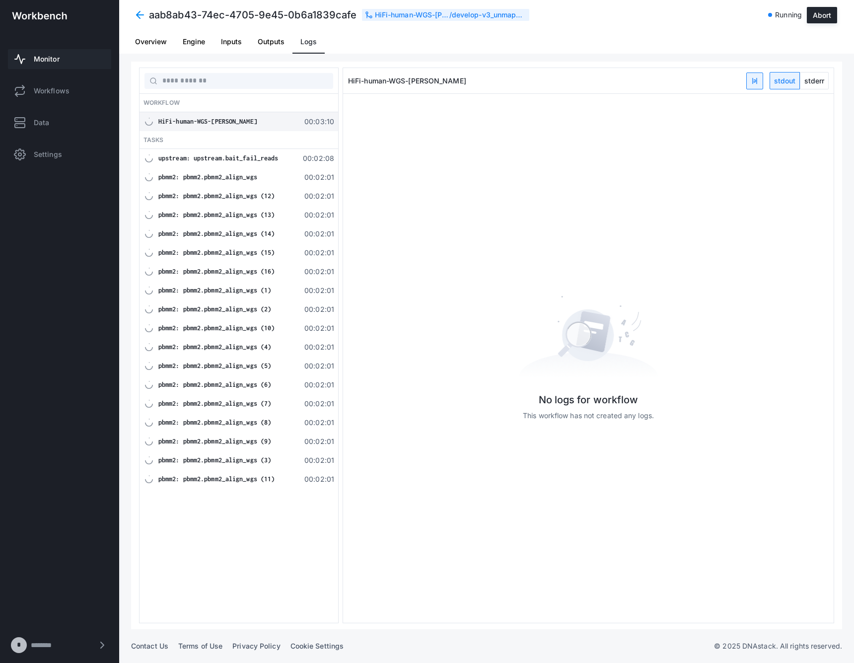
click at [259, 154] on span "upstream: upstream.bait_fail_reads" at bounding box center [218, 157] width 120 height 7
click at [803, 73] on span "stderr" at bounding box center [814, 80] width 28 height 16
click at [203, 116] on div "HiFi-human-WGS-[PERSON_NAME] 00:03:17" at bounding box center [238, 121] width 199 height 19
click at [62, 51] on link "Monitor" at bounding box center [59, 59] width 103 height 20
